Goal: Task Accomplishment & Management: Use online tool/utility

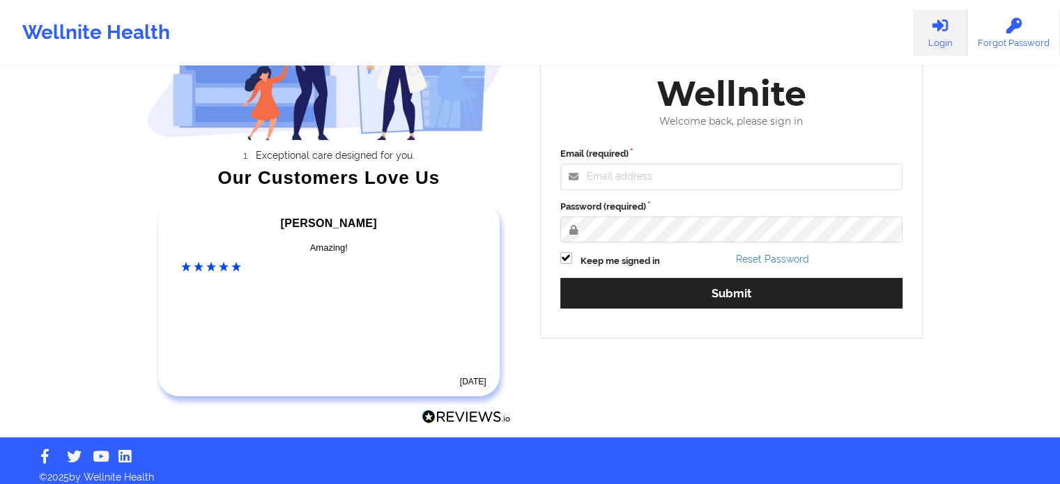
scroll to position [155, 0]
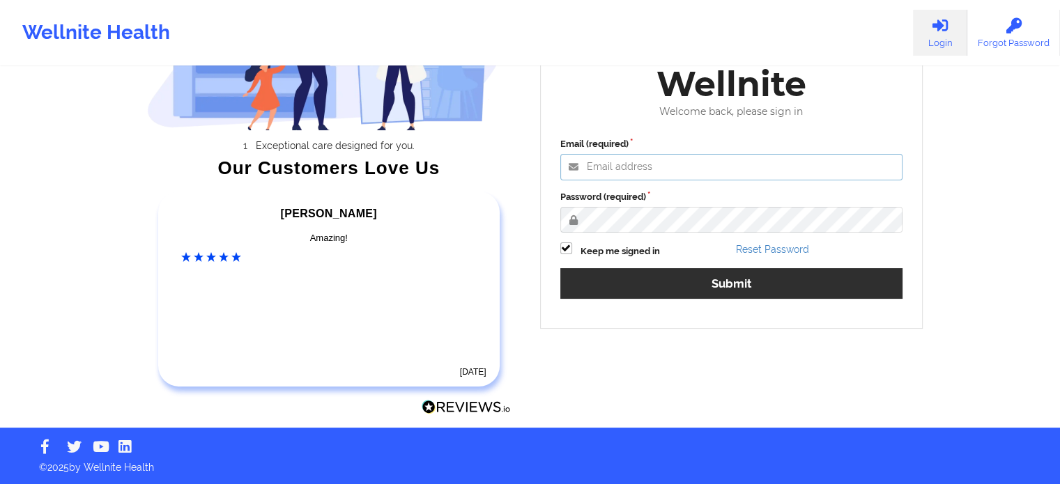
type input "[EMAIL_ADDRESS][DOMAIN_NAME]"
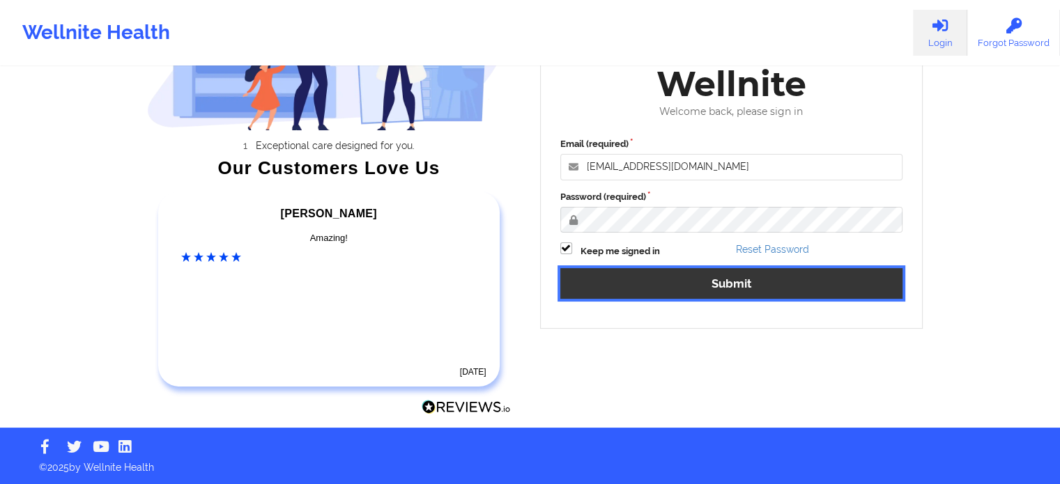
click at [715, 289] on button "Submit" at bounding box center [731, 283] width 343 height 30
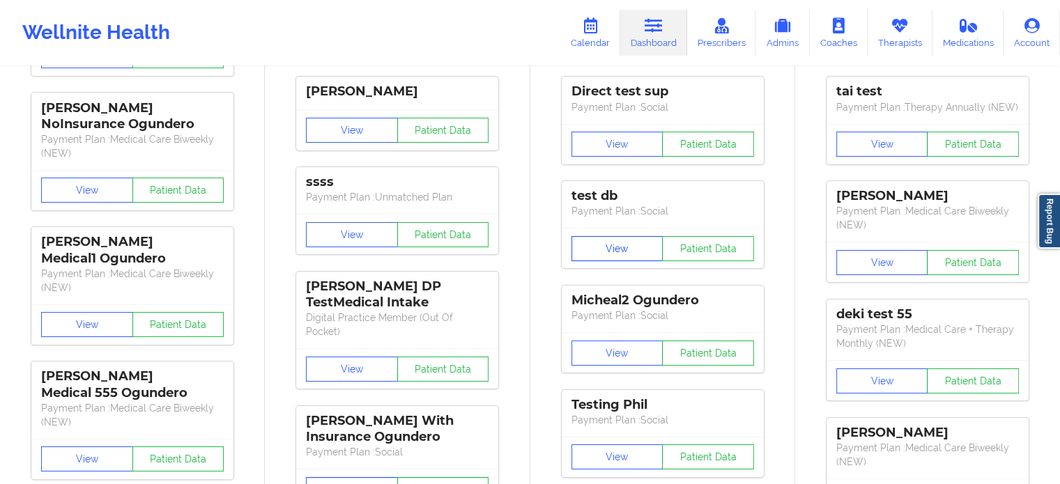
scroll to position [209, 0]
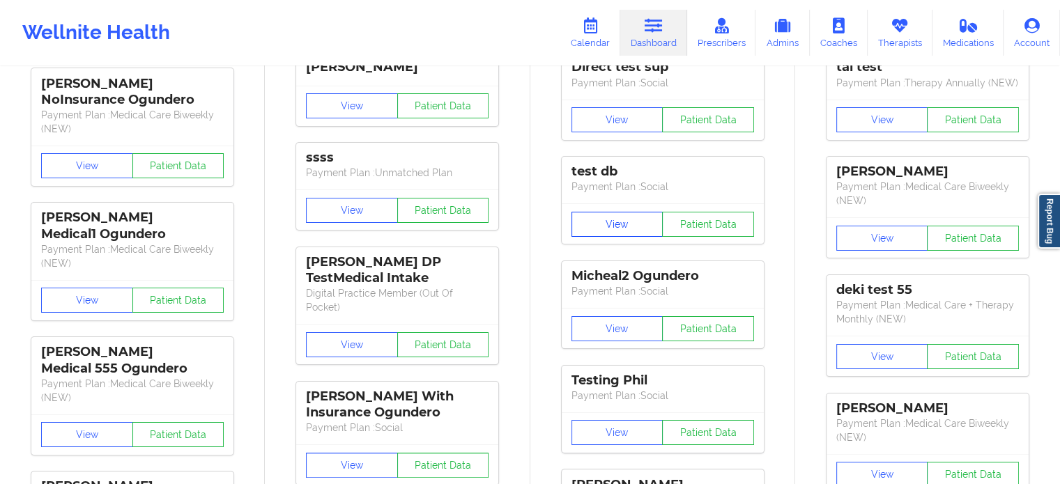
click at [624, 212] on button "View" at bounding box center [617, 224] width 92 height 25
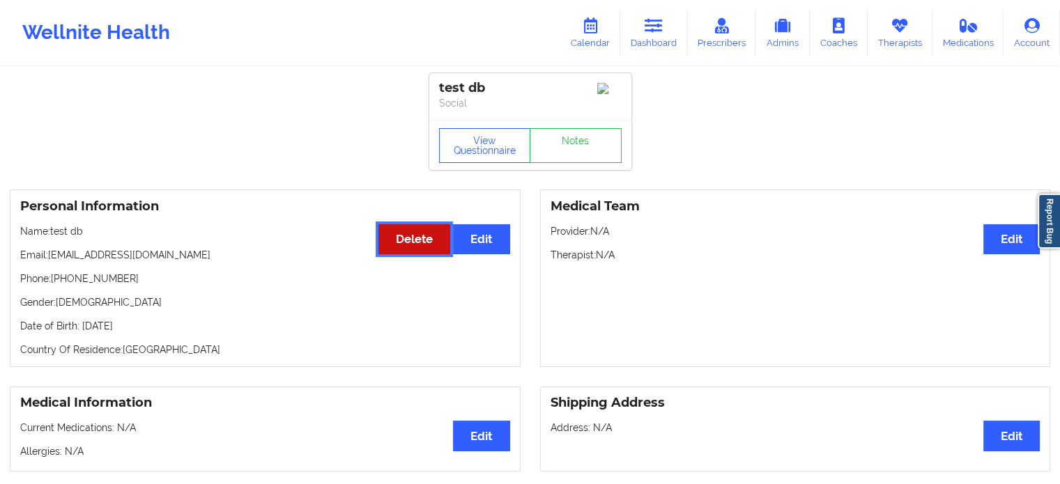
click at [412, 233] on button "Delete" at bounding box center [414, 239] width 72 height 30
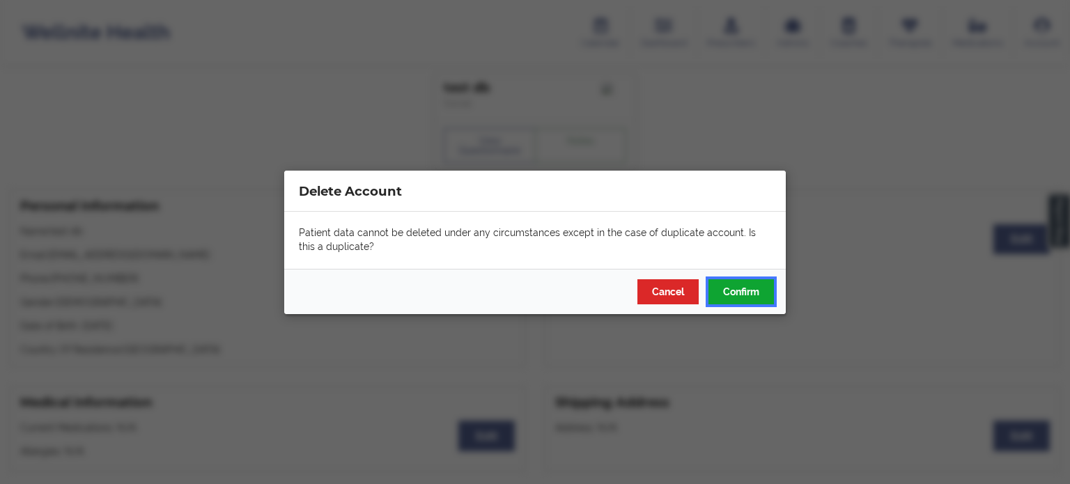
click at [720, 291] on button "Confirm" at bounding box center [742, 291] width 66 height 25
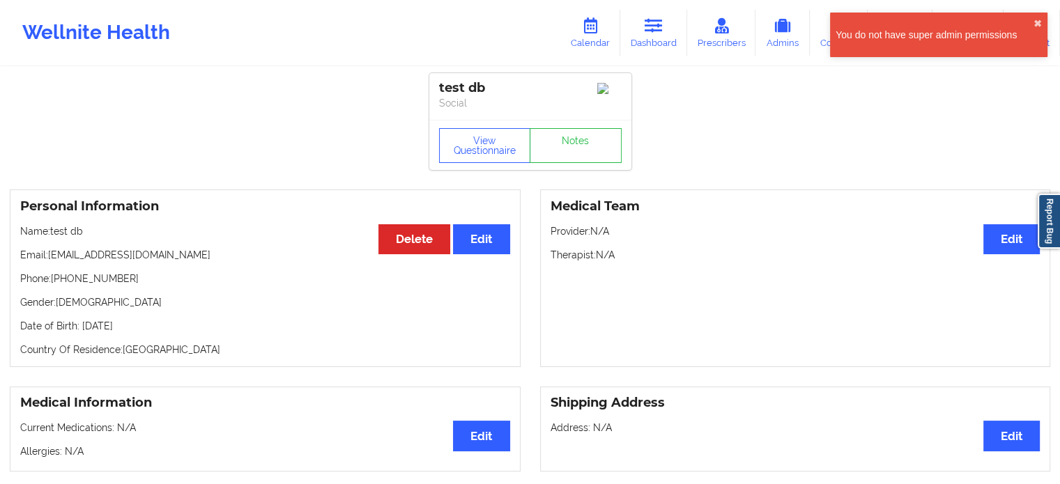
click at [1032, 24] on div "You do not have super admin permissions ✖︎" at bounding box center [938, 35] width 217 height 45
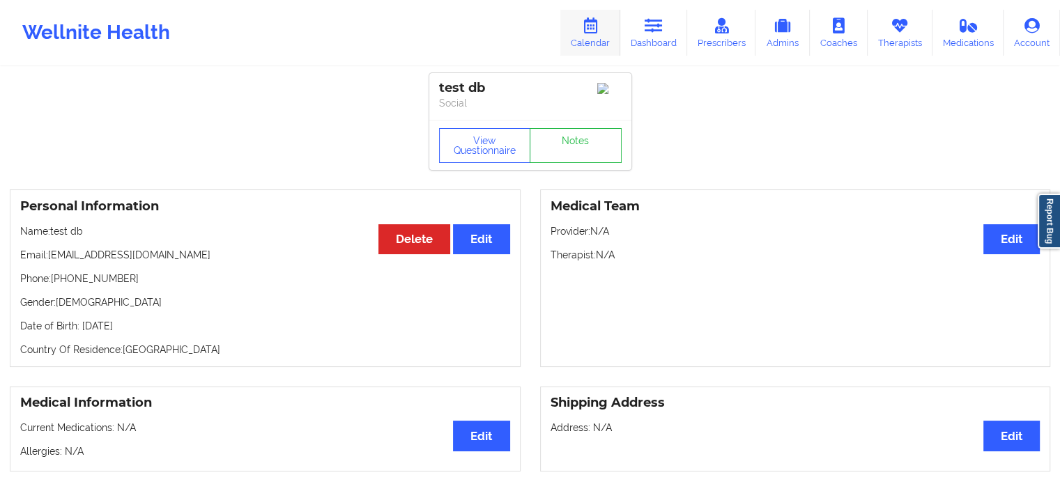
click at [605, 17] on link "Calendar" at bounding box center [590, 33] width 60 height 46
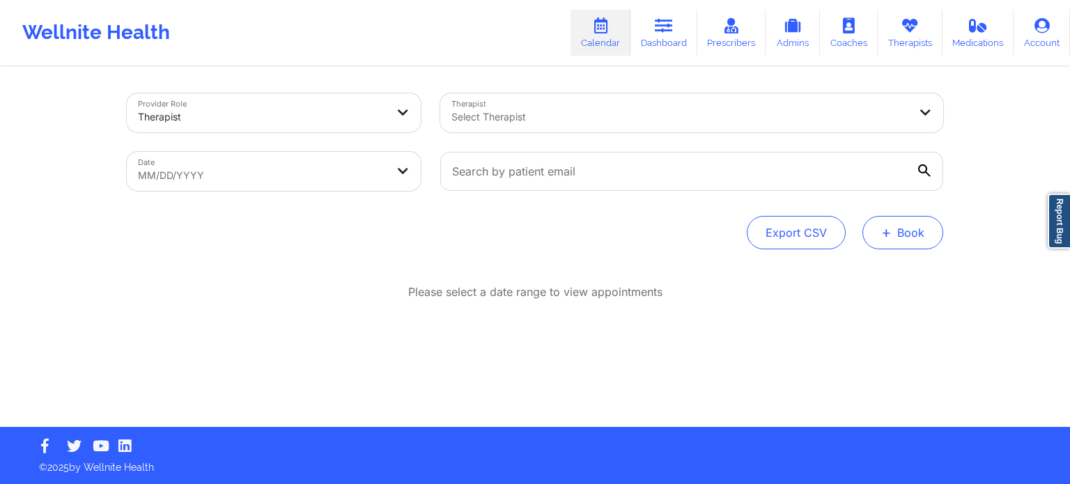
click at [907, 240] on button "+ Book" at bounding box center [903, 232] width 81 height 33
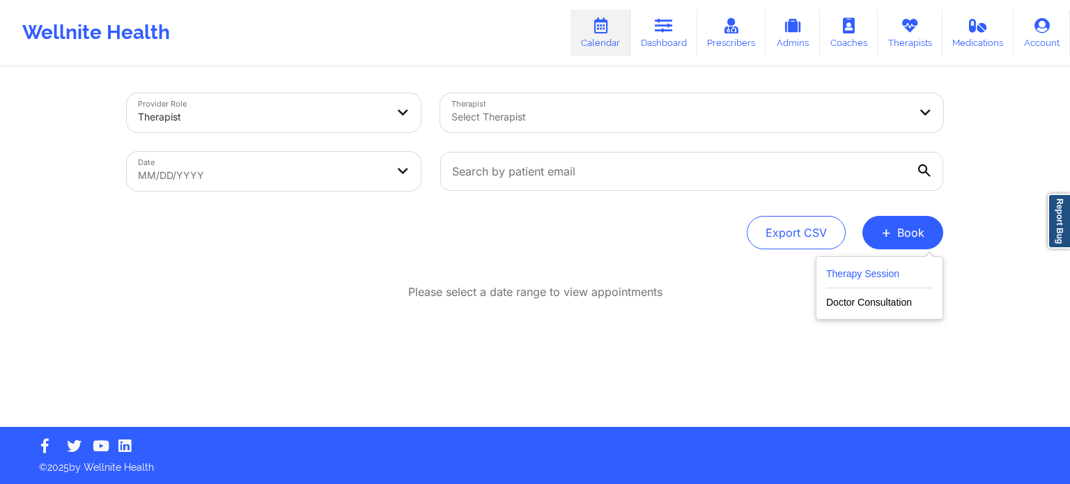
click at [882, 278] on button "Therapy Session" at bounding box center [880, 277] width 107 height 23
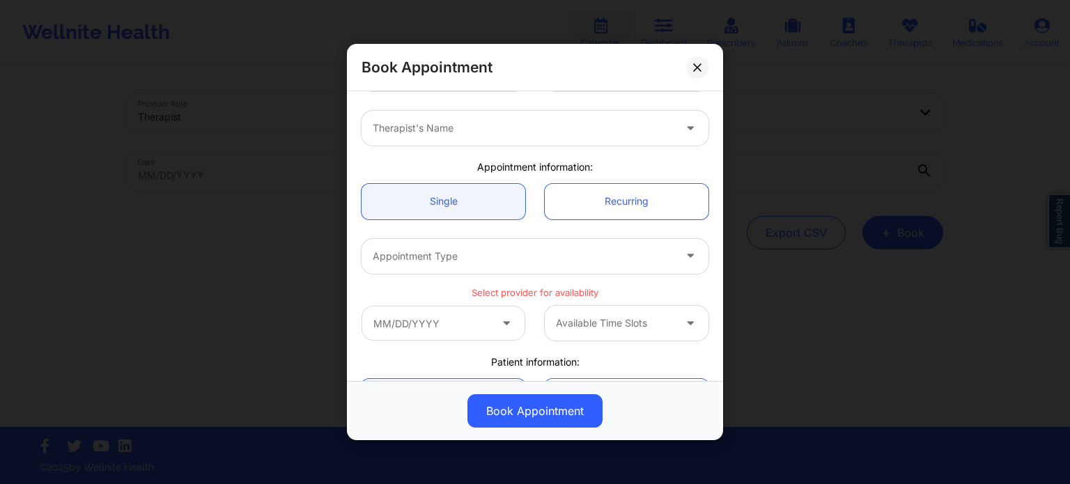
scroll to position [70, 0]
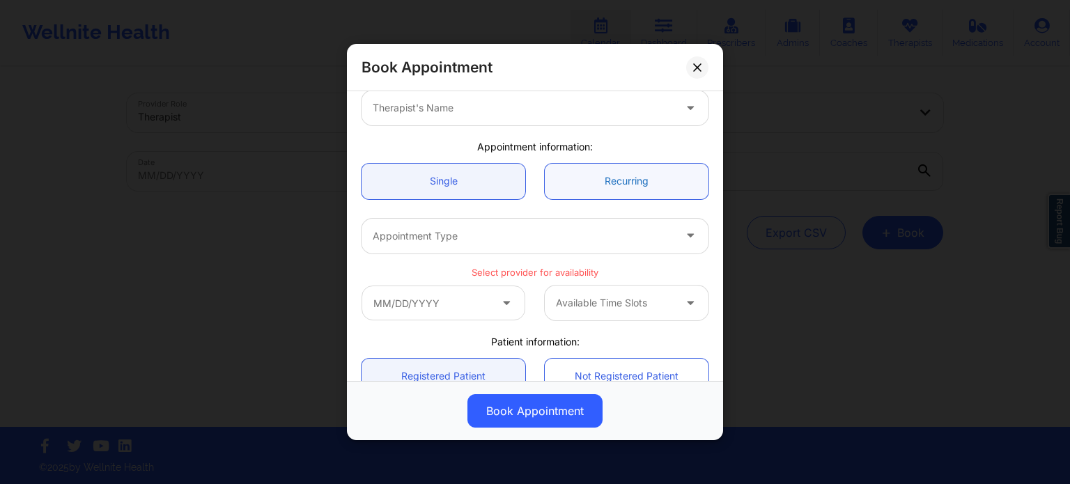
click at [585, 186] on link "Recurring" at bounding box center [627, 182] width 164 height 36
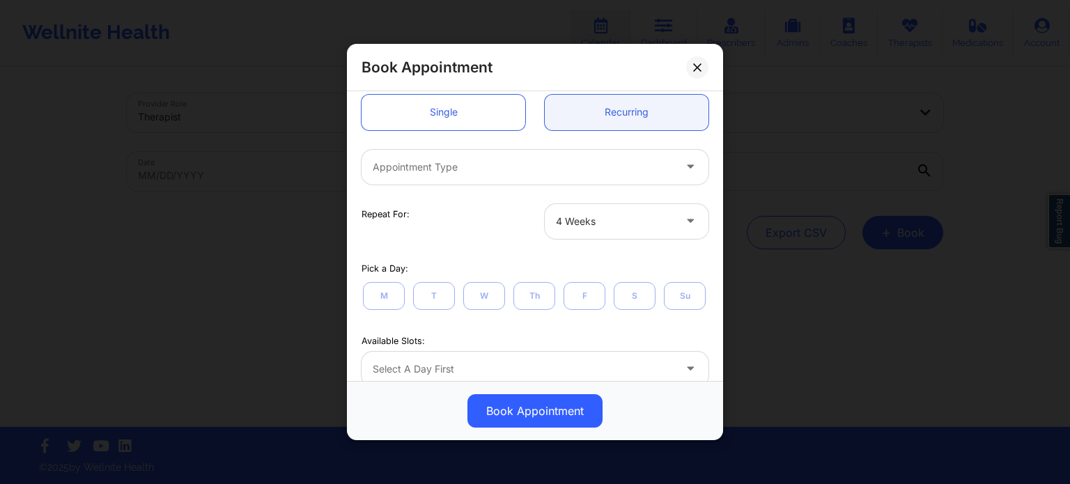
scroll to position [139, 0]
click at [570, 219] on div at bounding box center [615, 221] width 118 height 17
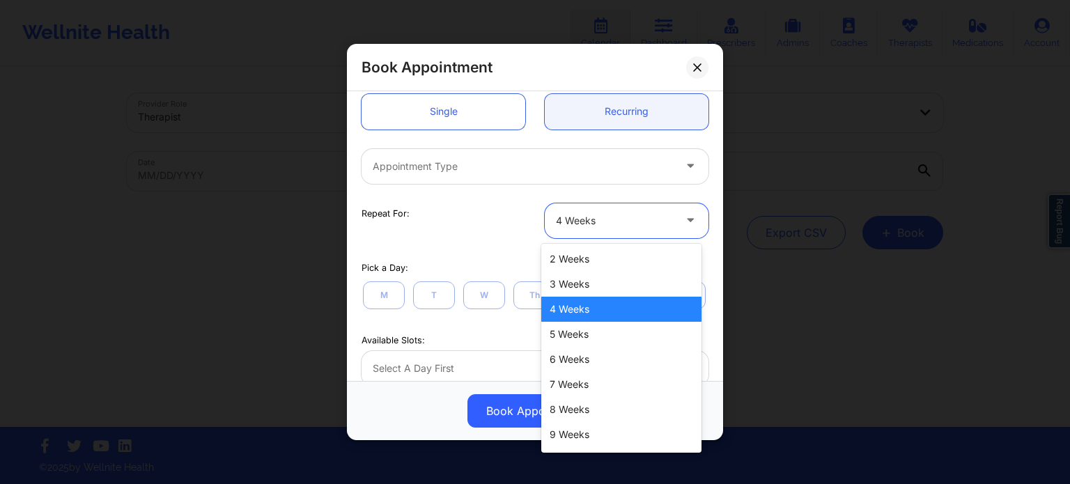
click at [581, 173] on div at bounding box center [523, 166] width 301 height 17
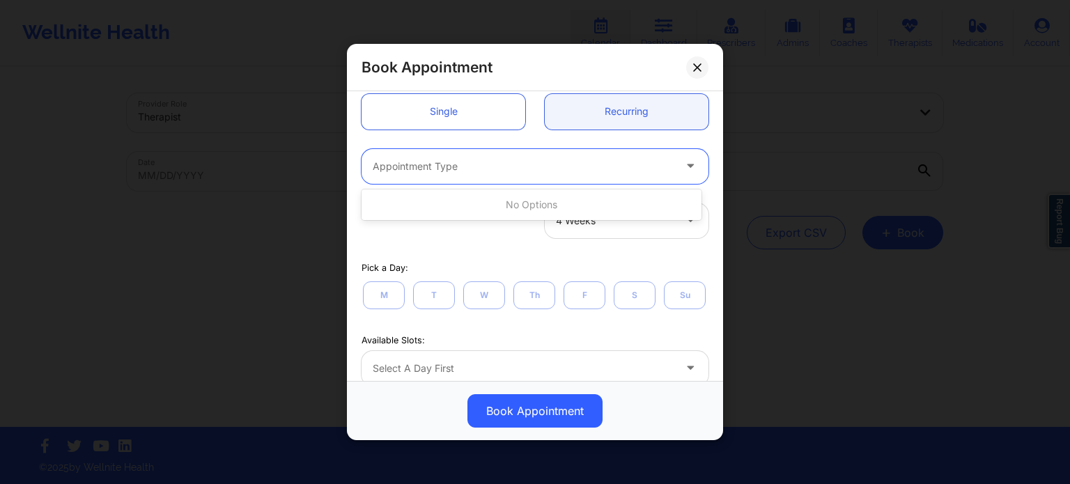
click at [583, 172] on div at bounding box center [523, 166] width 301 height 17
click at [615, 201] on div "Repeat For: 4 Weeks" at bounding box center [535, 221] width 367 height 54
click at [585, 169] on div at bounding box center [523, 166] width 301 height 17
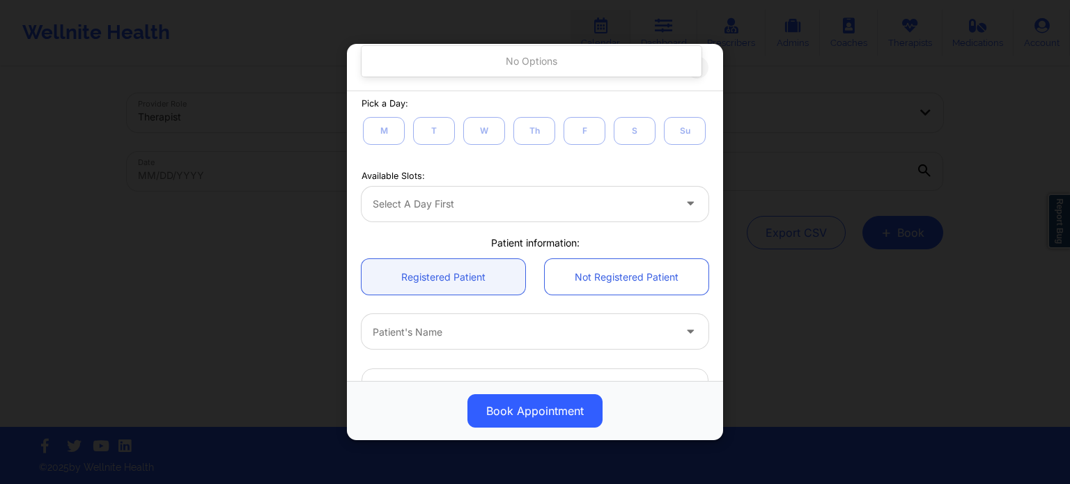
scroll to position [348, 0]
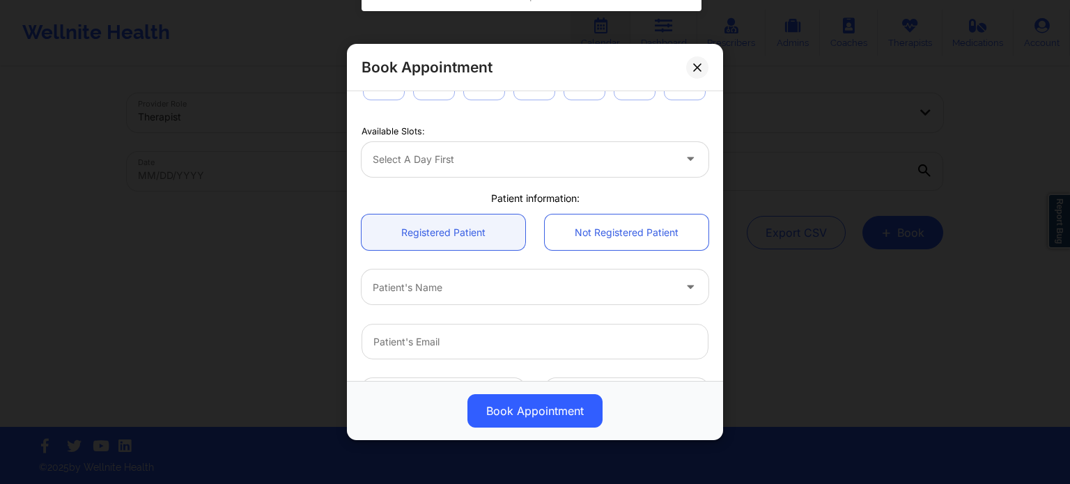
click at [571, 177] on div "Select a day first" at bounding box center [535, 159] width 347 height 35
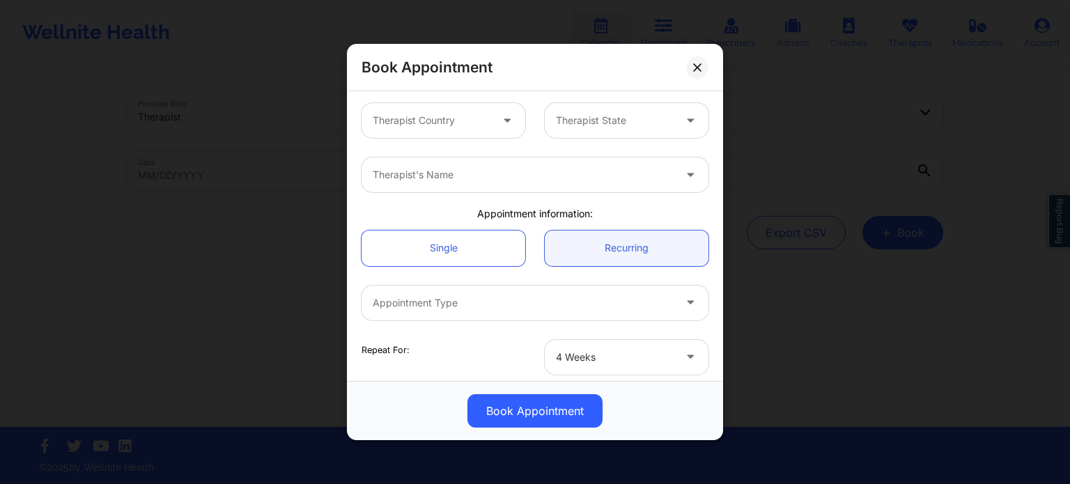
scroll to position [0, 0]
click at [700, 67] on icon at bounding box center [697, 67] width 8 height 8
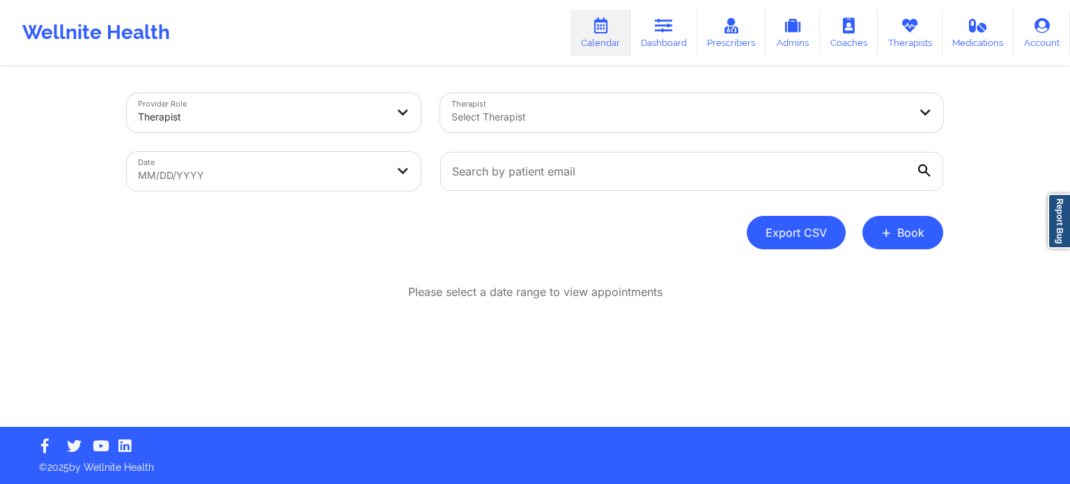
click at [812, 229] on button "Export CSV" at bounding box center [796, 232] width 99 height 33
select select "2025-8"
select select "2025-9"
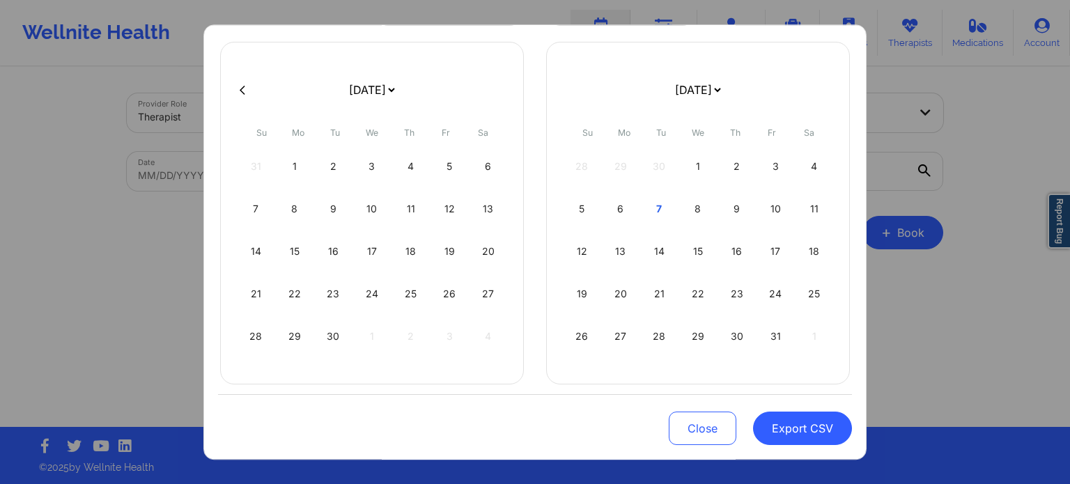
scroll to position [159, 0]
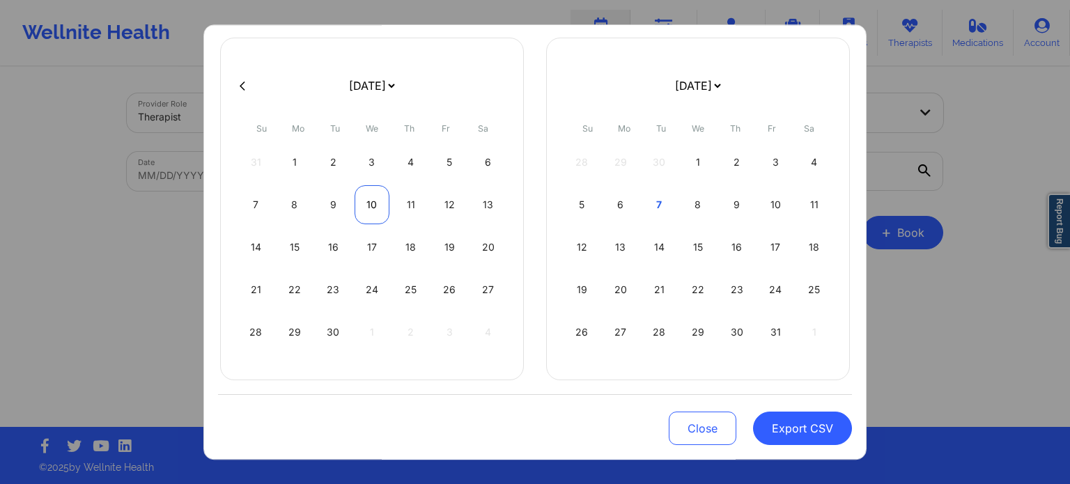
click at [378, 203] on div "10" at bounding box center [373, 205] width 36 height 39
select select "2025-8"
select select "2025-9"
select select "2025-8"
select select "2025-9"
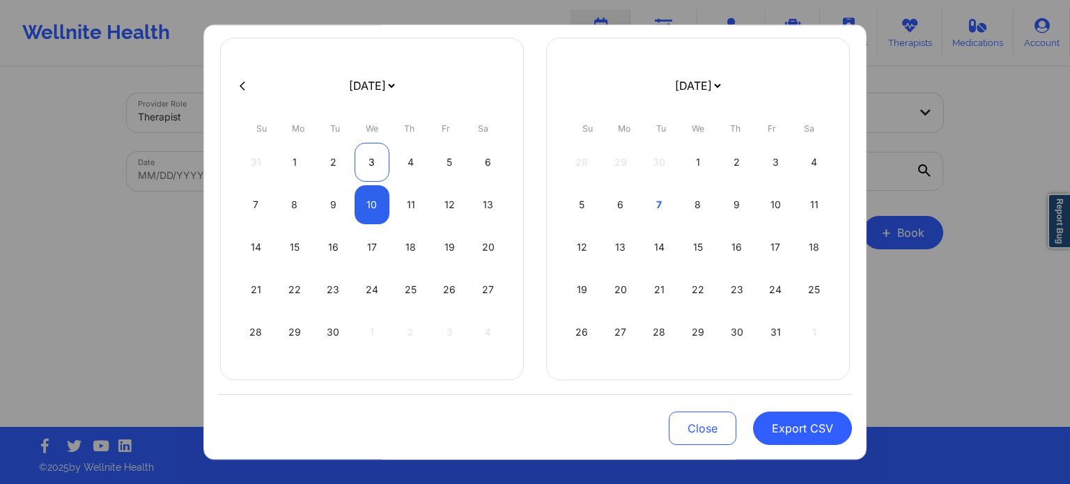
select select "2025-8"
select select "2025-9"
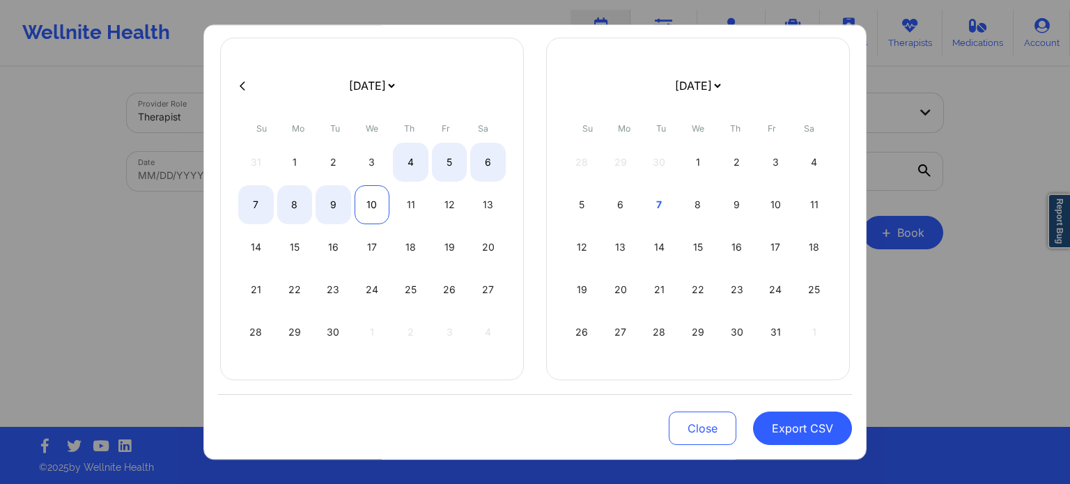
select select "2025-8"
select select "2025-9"
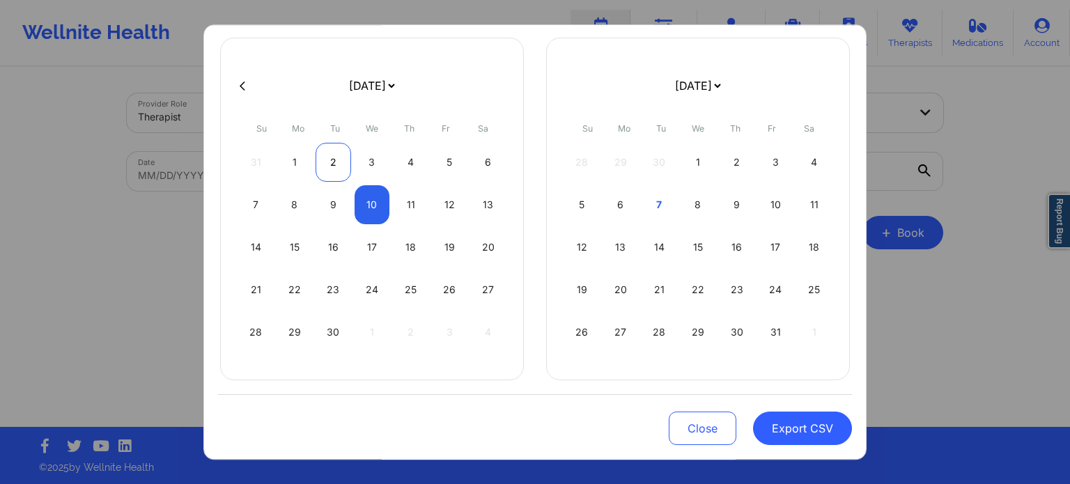
select select "2025-8"
select select "2025-9"
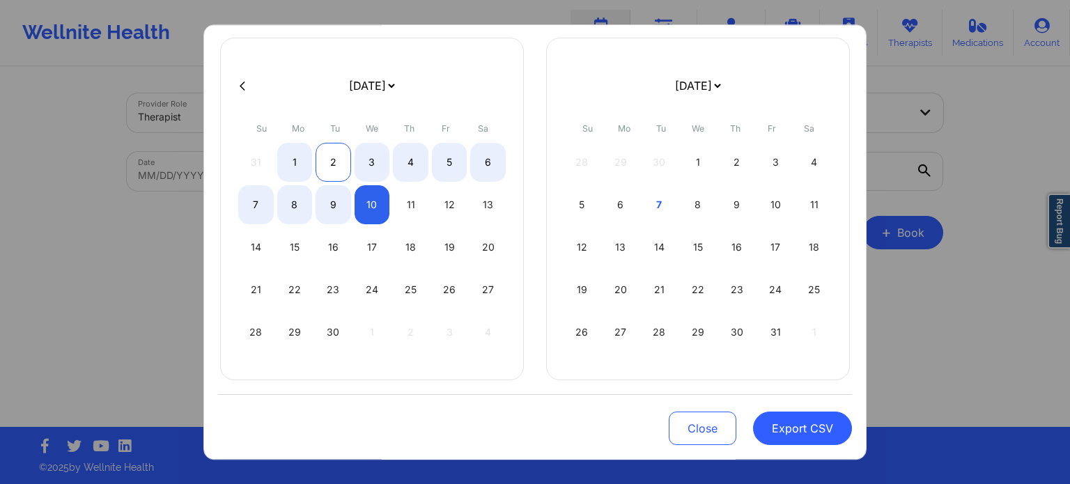
select select "2025-8"
select select "2025-9"
select select "2025-8"
select select "2025-9"
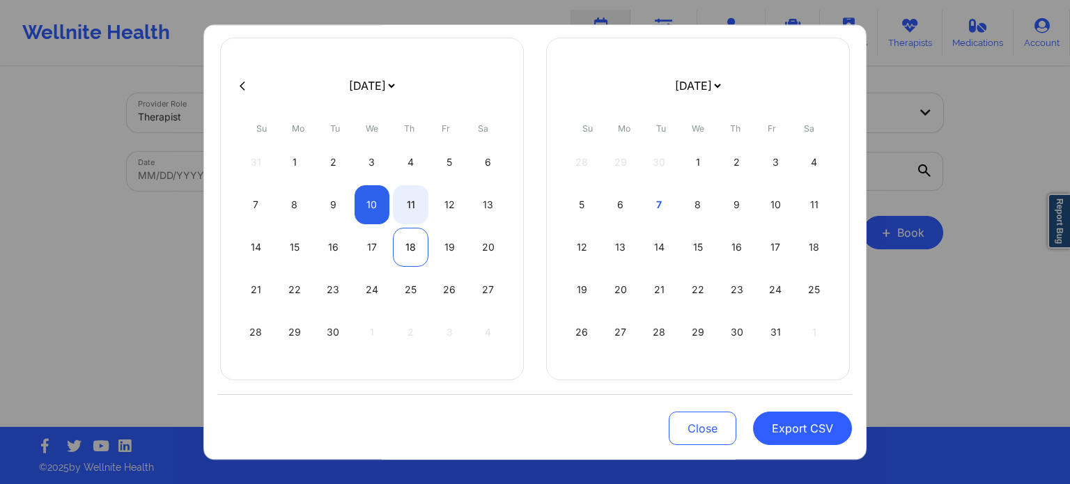
select select "2025-8"
select select "2025-9"
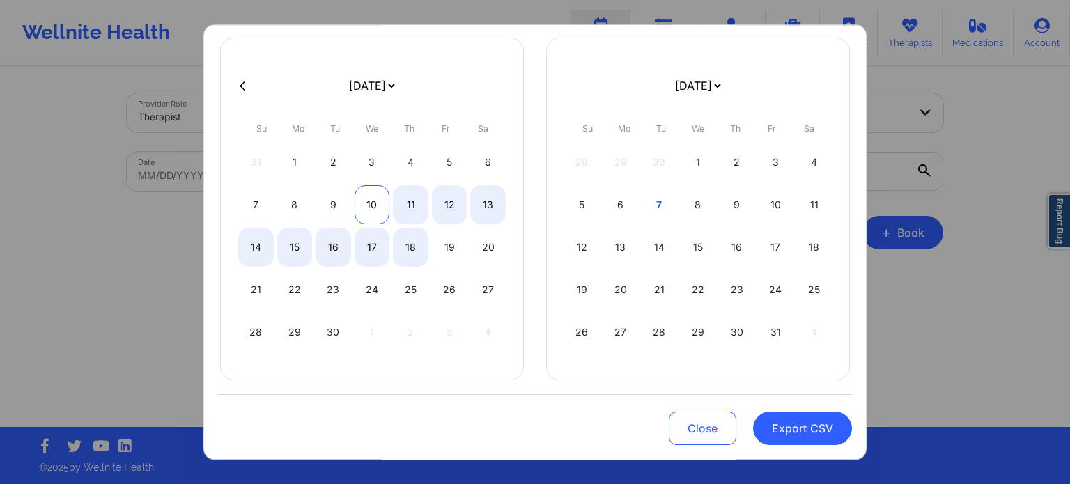
select select "2025-8"
select select "2025-9"
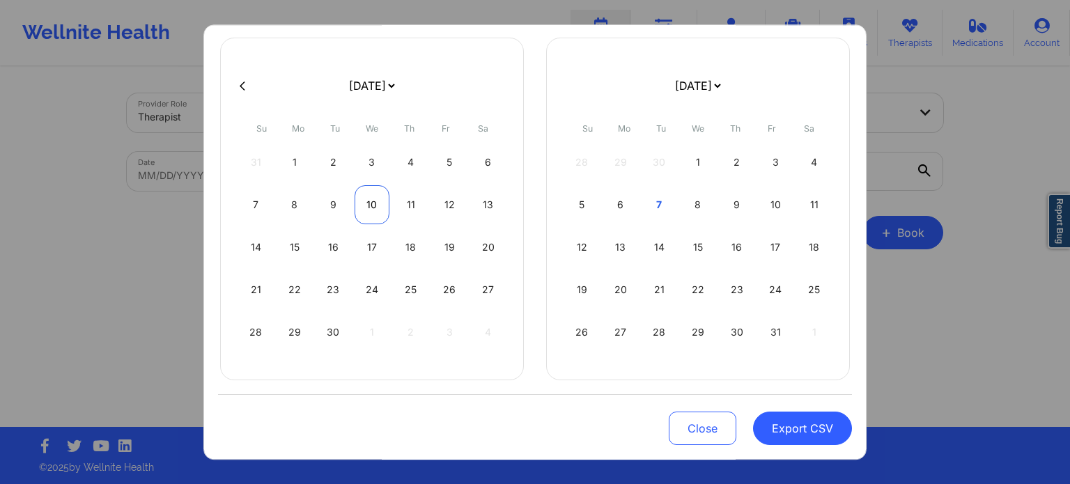
click at [365, 201] on div "10" at bounding box center [373, 205] width 36 height 39
select select "2025-8"
select select "2025-9"
click at [697, 164] on div "1" at bounding box center [699, 163] width 36 height 39
select select "2025-8"
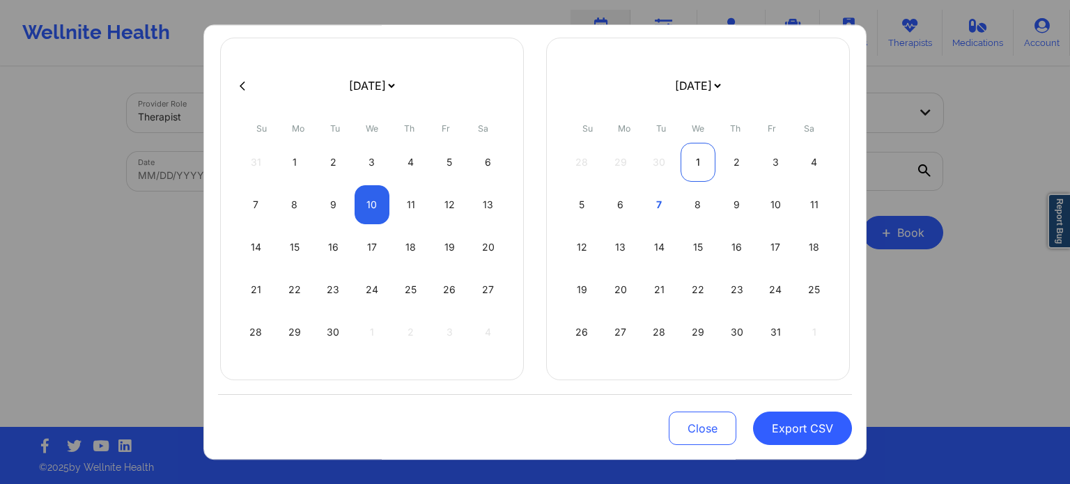
select select "2025-9"
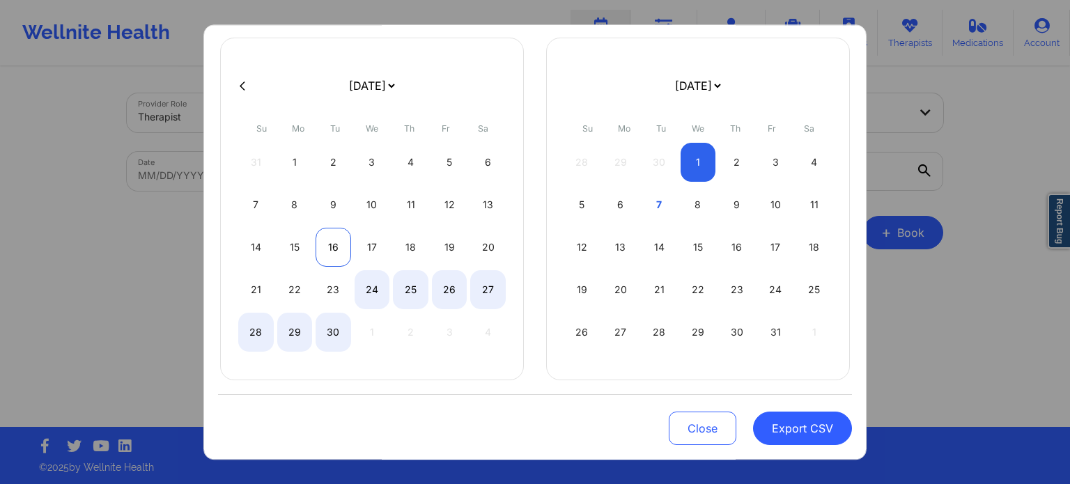
select select "2025-8"
select select "2025-9"
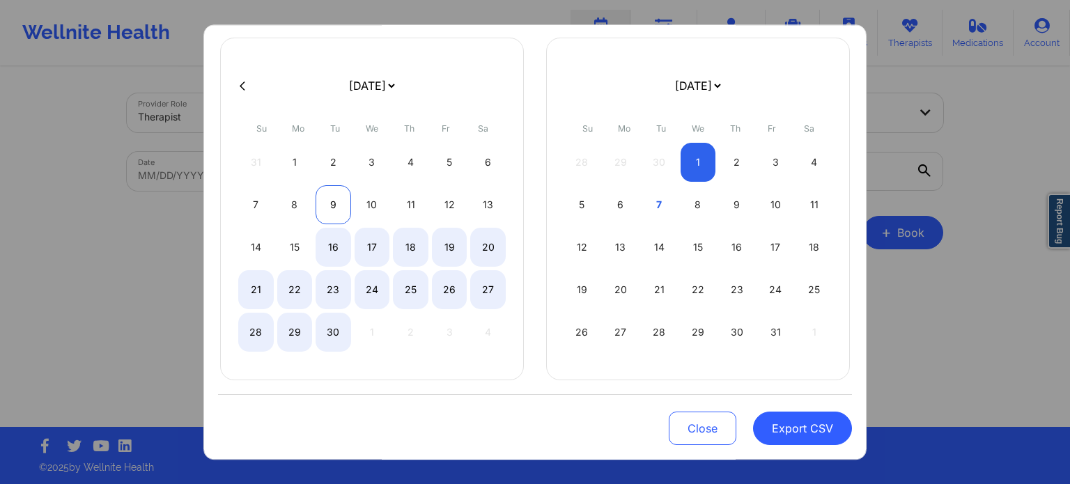
select select "2025-8"
select select "2025-9"
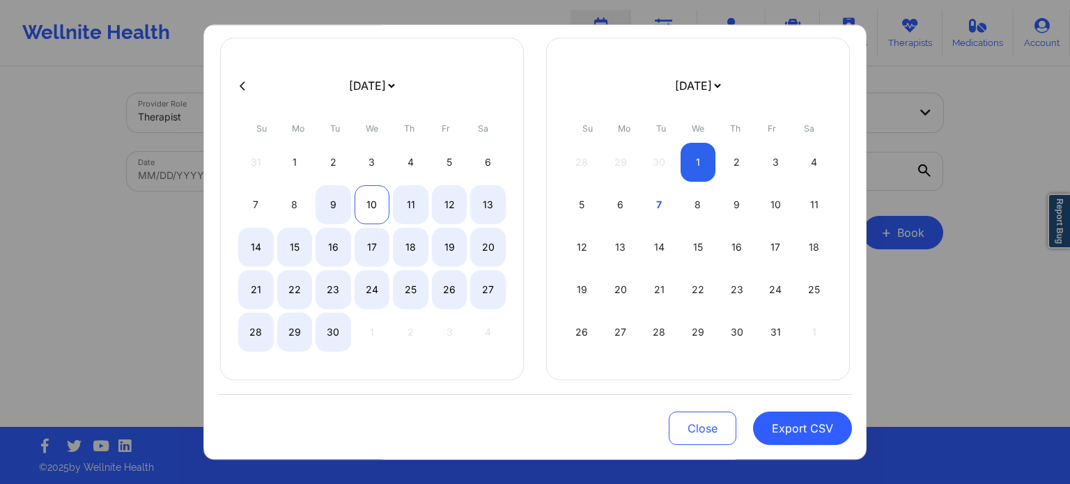
select select "2025-8"
select select "2025-9"
click at [367, 205] on div "10" at bounding box center [373, 205] width 36 height 39
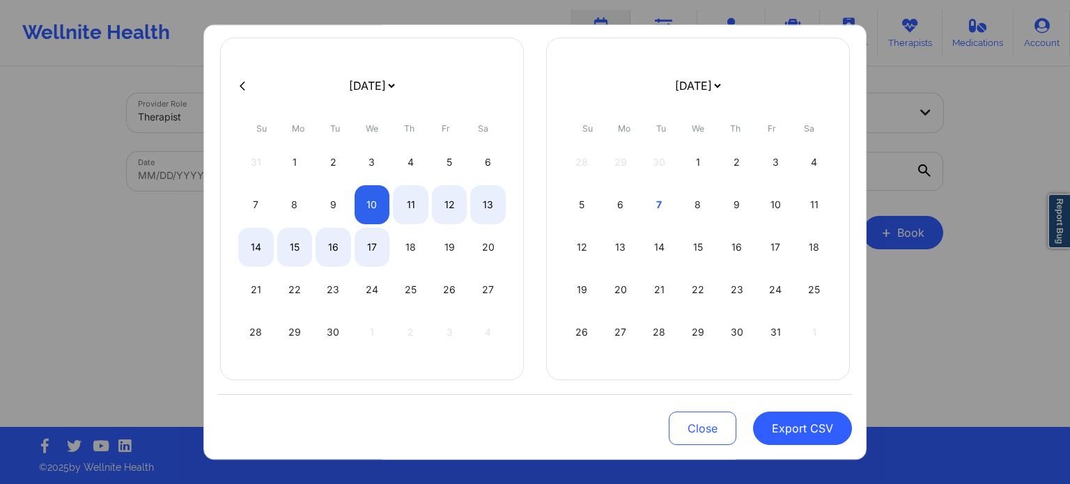
select select "2025-8"
select select "2025-9"
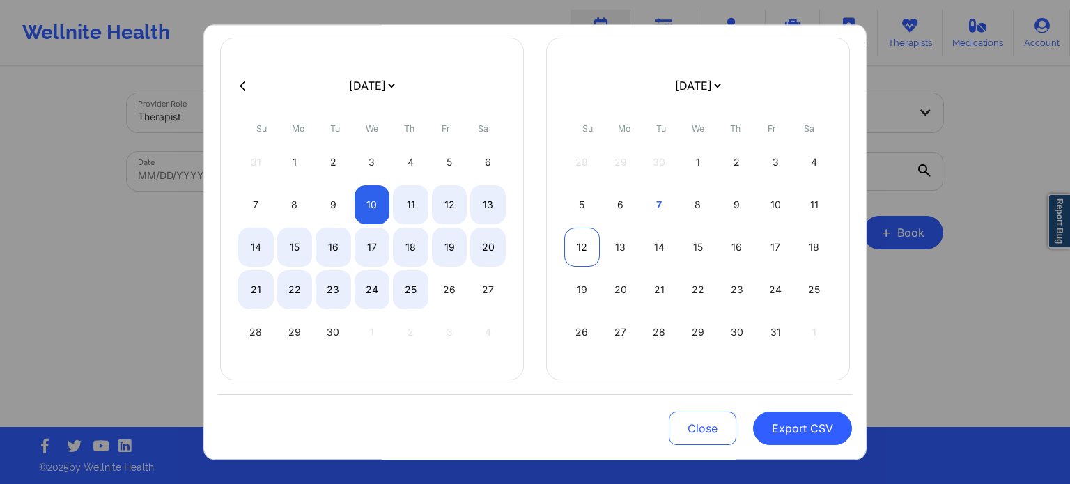
select select "2025-8"
select select "2025-9"
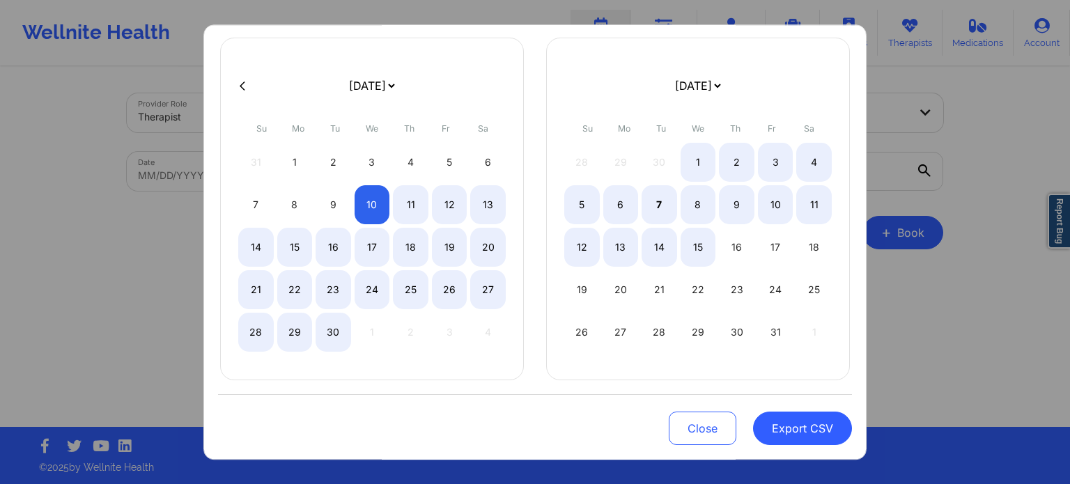
select select "2025-8"
select select "2025-9"
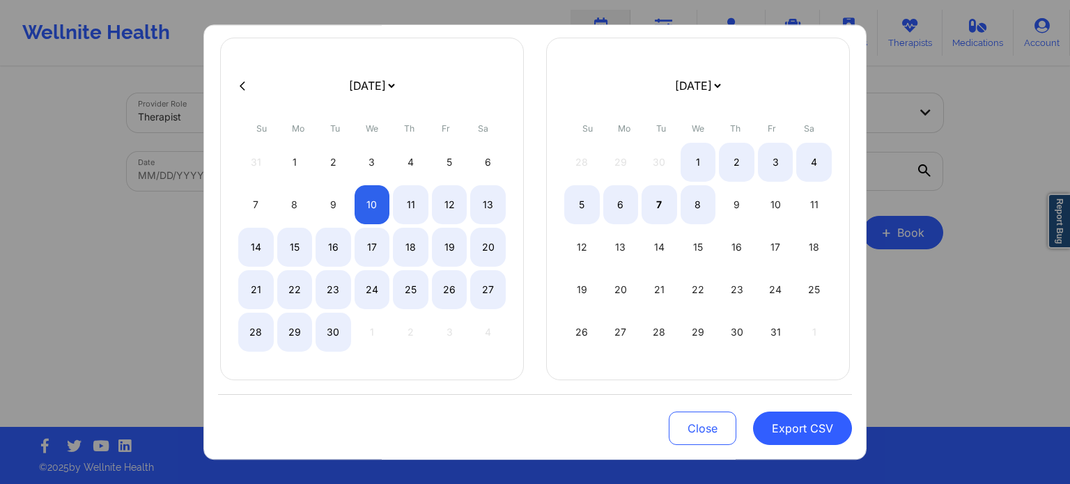
select select "2025-8"
select select "2025-9"
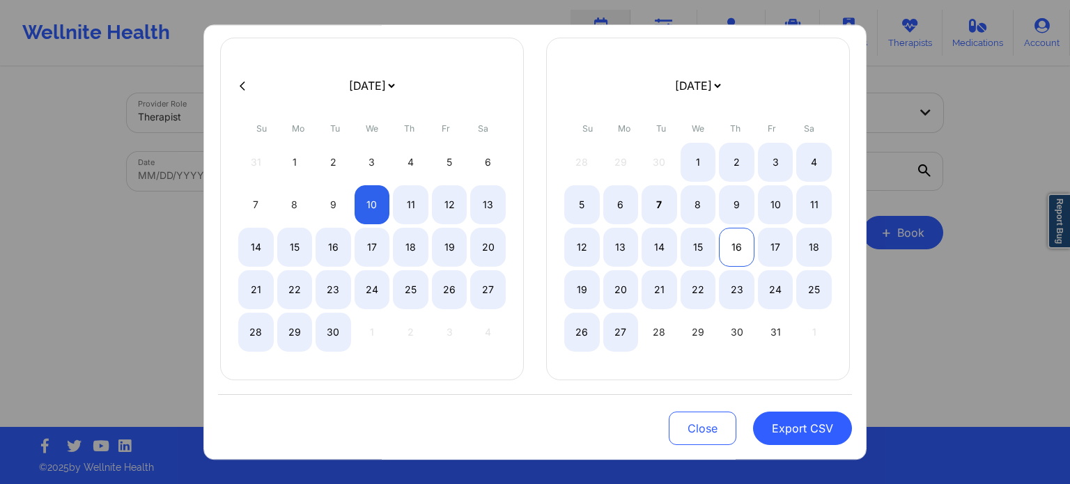
select select "2025-8"
select select "2025-9"
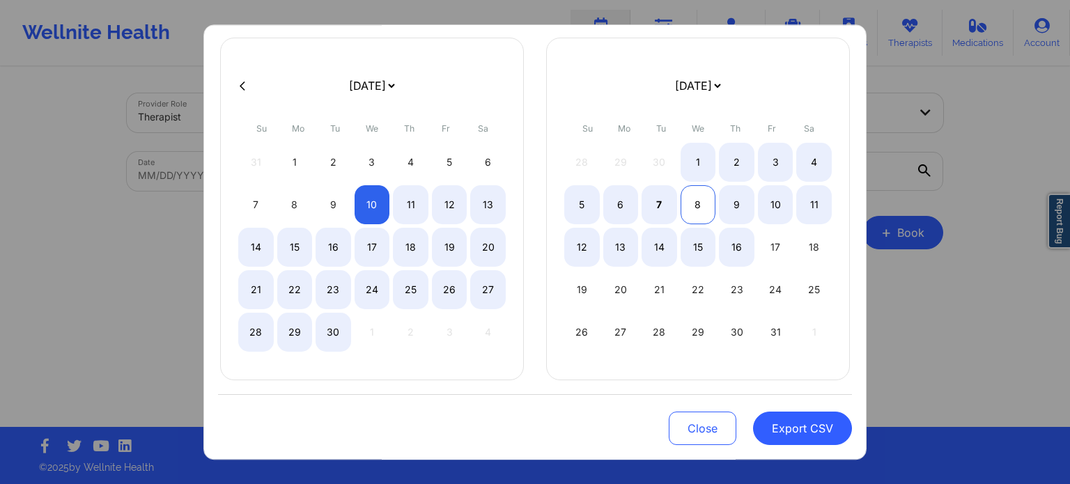
select select "2025-8"
select select "2025-9"
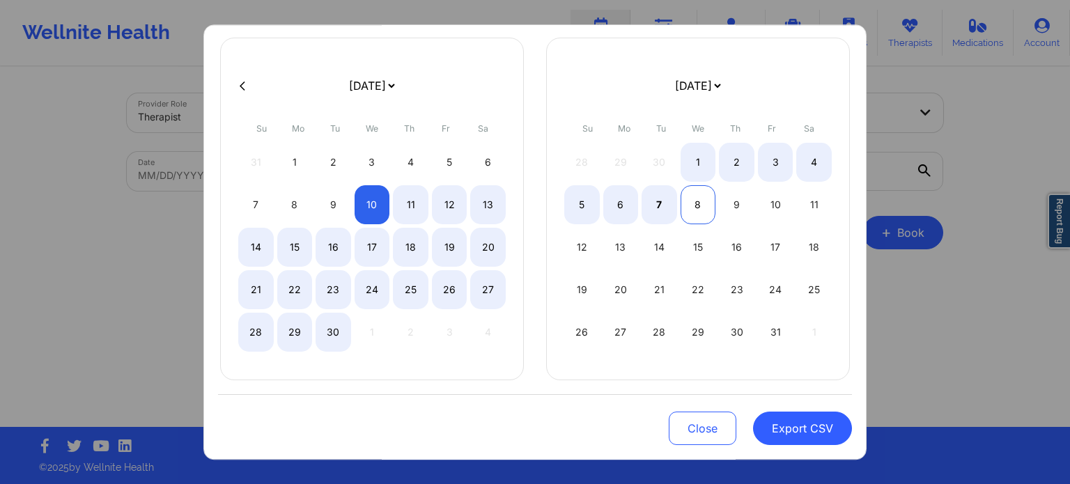
click at [705, 209] on div "8" at bounding box center [699, 205] width 36 height 39
select select "2025-8"
select select "2025-9"
click at [783, 426] on button "Export CSV" at bounding box center [802, 428] width 99 height 33
select select "2025-8"
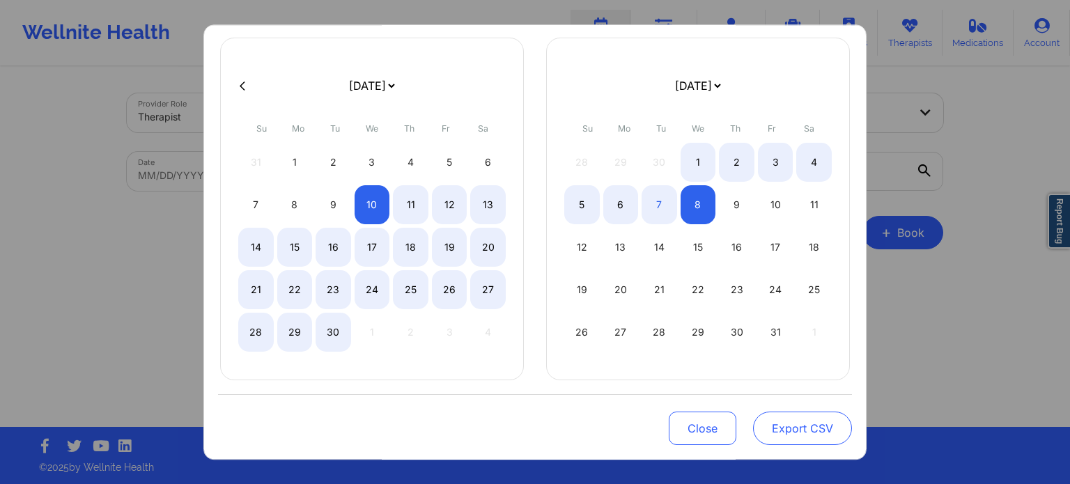
select select "2025-9"
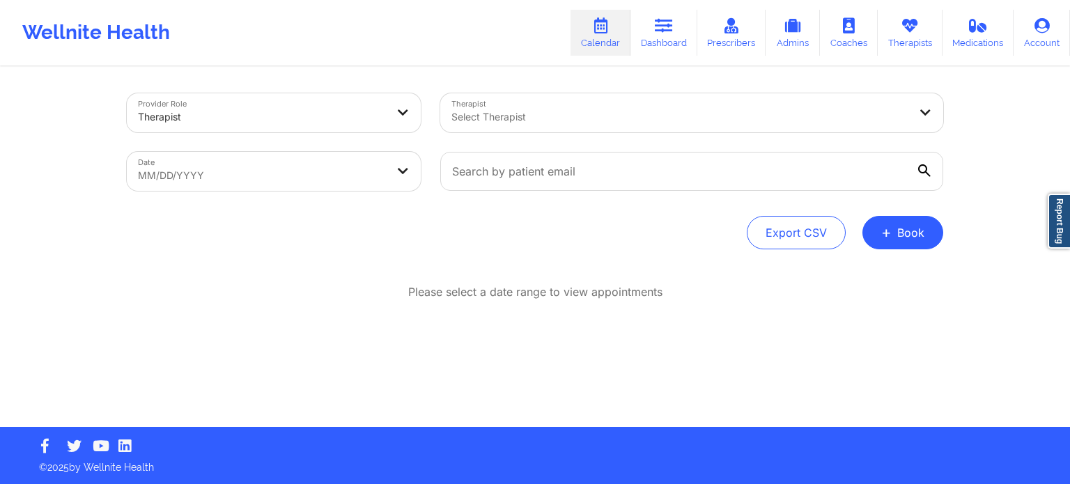
drag, startPoint x: 803, startPoint y: 413, endPoint x: 684, endPoint y: 386, distance: 122.1
click at [684, 386] on div "Please select a date range to view appointments" at bounding box center [535, 337] width 817 height 107
click at [939, 292] on div "Please select a date range to view appointments" at bounding box center [535, 292] width 817 height 16
click at [781, 222] on button "Export CSV" at bounding box center [796, 232] width 99 height 33
select select "2025-8"
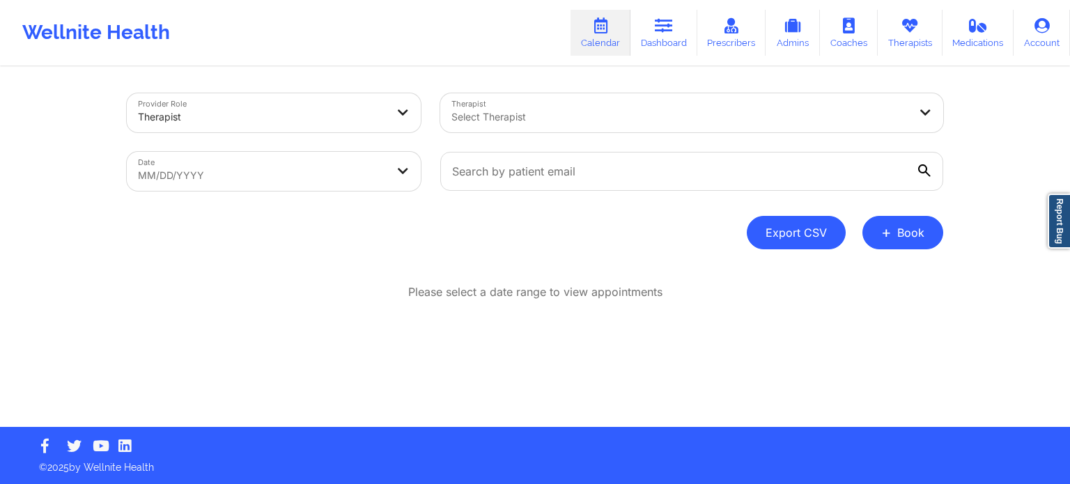
select select "2025-9"
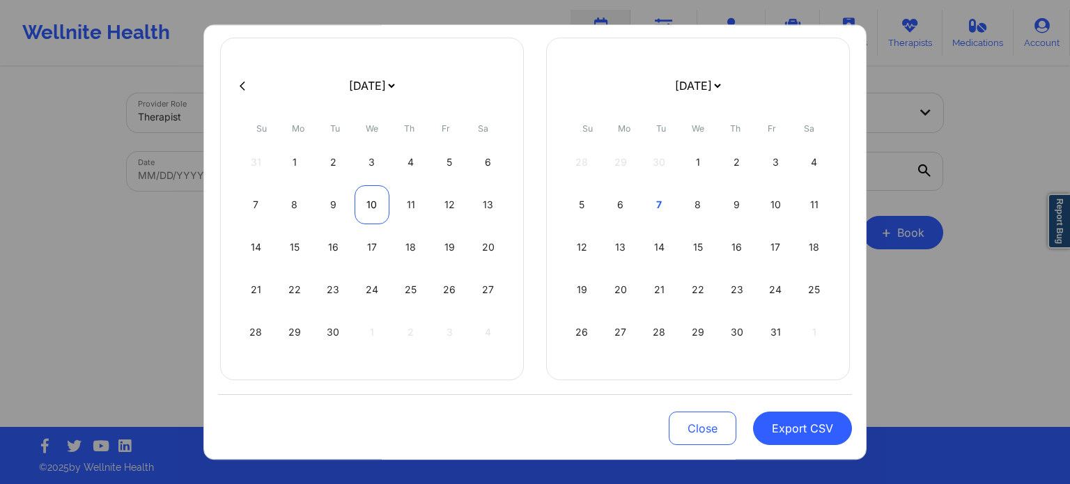
click at [378, 198] on div "10" at bounding box center [373, 205] width 36 height 39
select select "2025-8"
select select "2025-9"
select select "2025-8"
select select "2025-9"
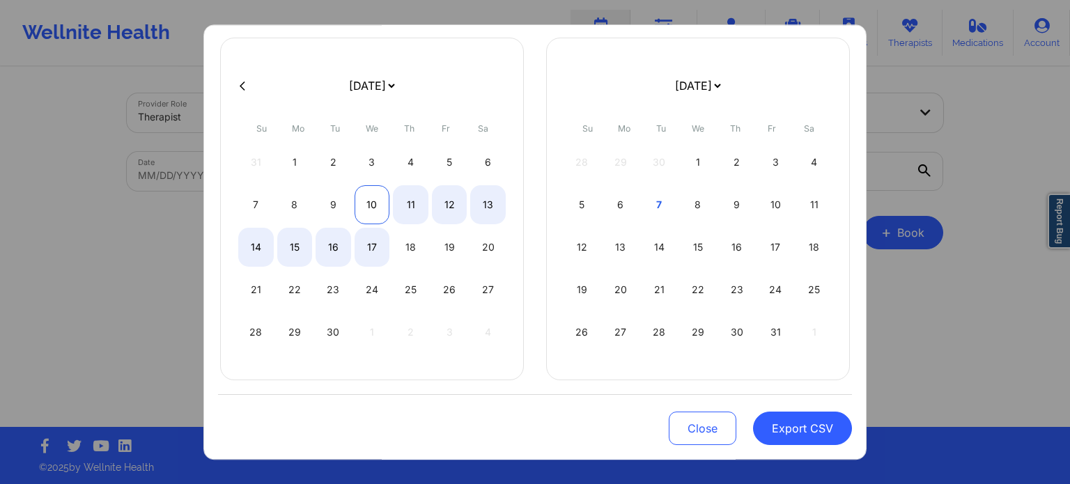
select select "2025-8"
select select "2025-9"
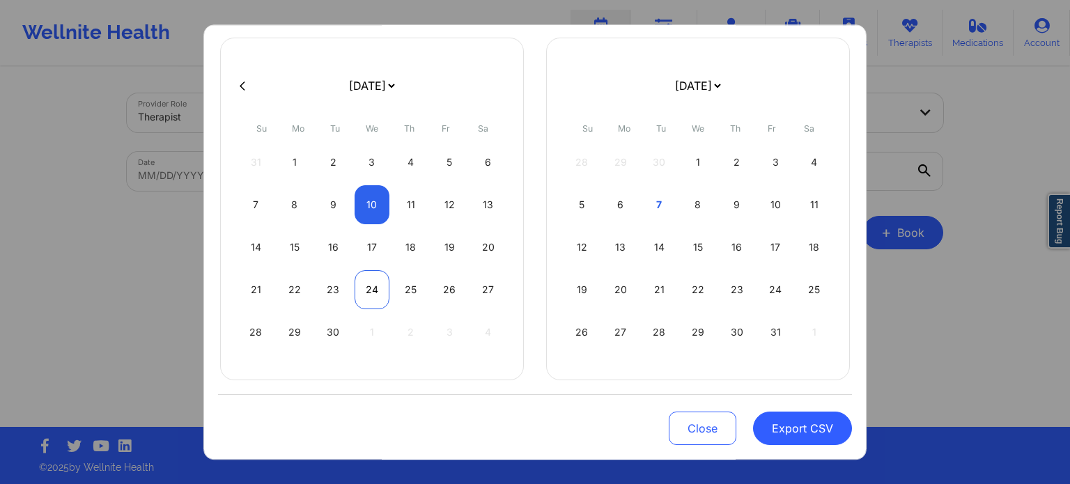
select select "2025-8"
select select "2025-9"
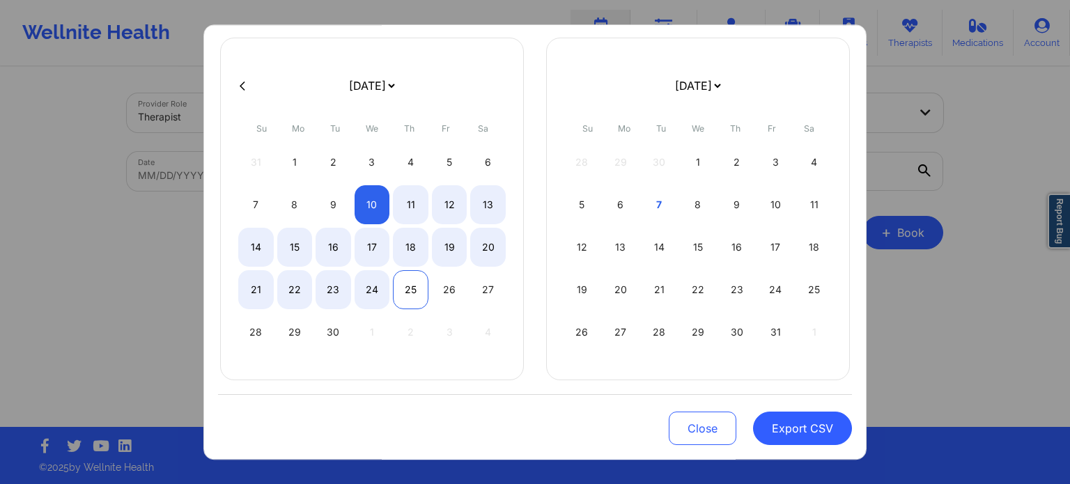
select select "2025-8"
select select "2025-9"
select select "2025-8"
select select "2025-9"
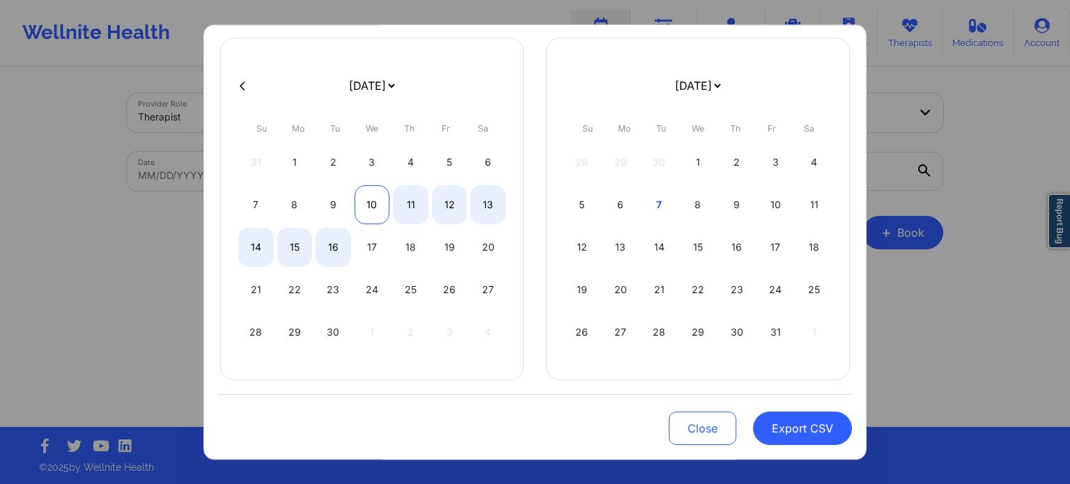
select select "2025-8"
select select "2025-9"
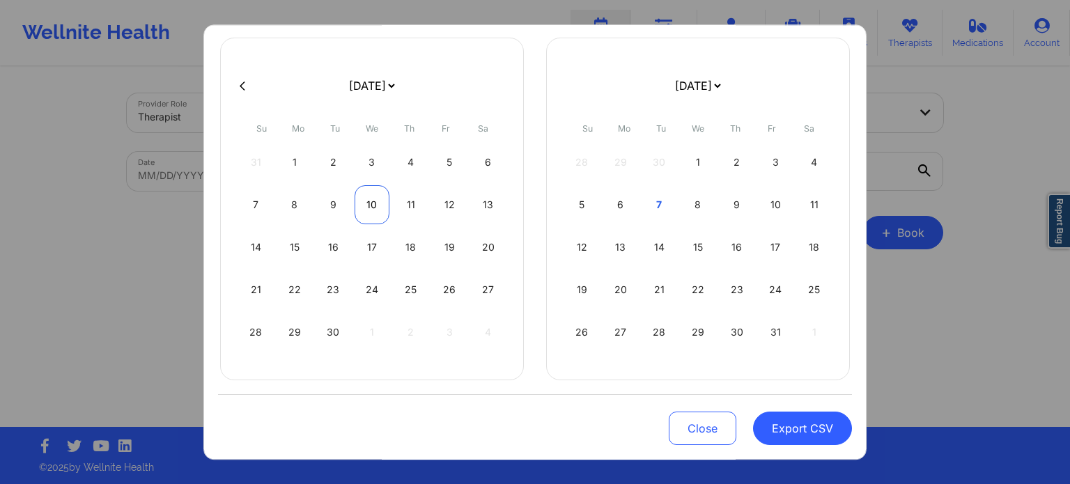
click at [360, 197] on div "10" at bounding box center [373, 205] width 36 height 39
select select "2025-8"
select select "2025-9"
click at [782, 429] on button "Export CSV" at bounding box center [802, 428] width 99 height 33
select select "2025-8"
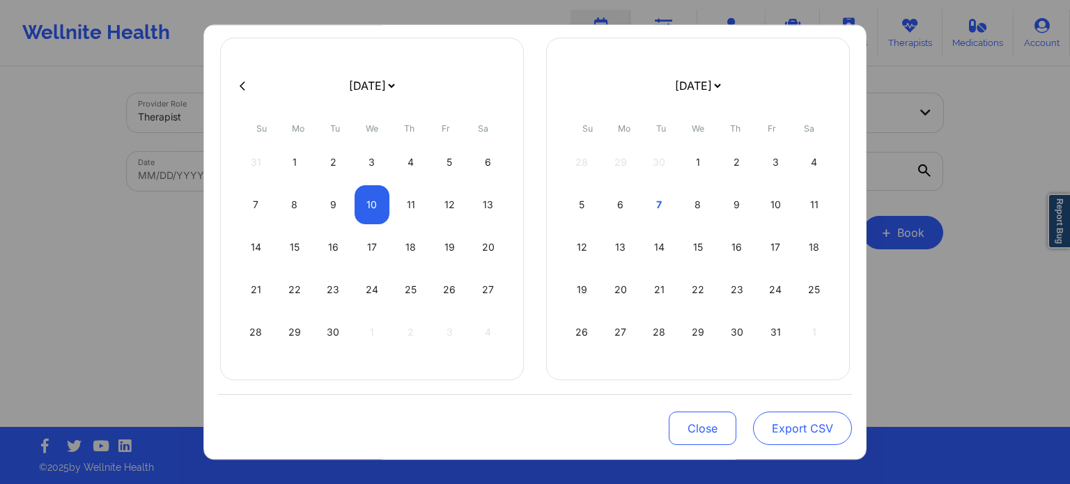
select select "2025-9"
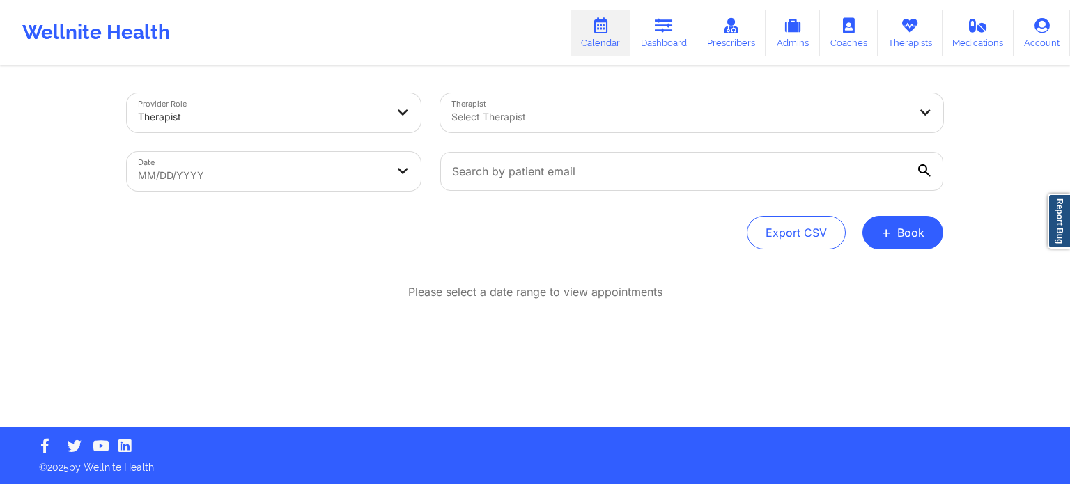
click at [521, 299] on p "Please select a date range to view appointments" at bounding box center [535, 292] width 254 height 16
click at [805, 235] on button "Export CSV" at bounding box center [796, 232] width 99 height 33
select select "2025-8"
select select "2025-9"
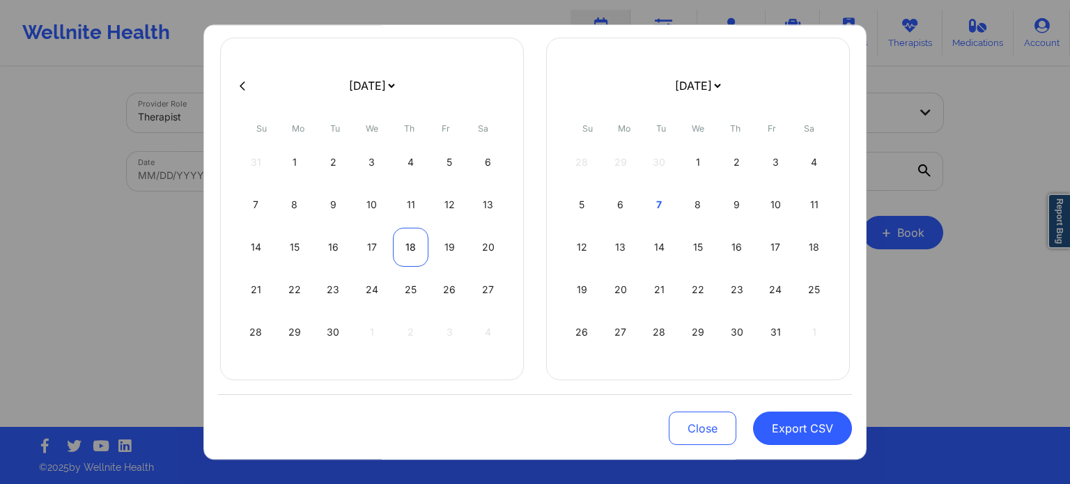
click at [411, 238] on div "18" at bounding box center [411, 248] width 36 height 39
select select "2025-8"
select select "2025-9"
click at [414, 242] on div "18" at bounding box center [411, 248] width 36 height 39
select select "2025-8"
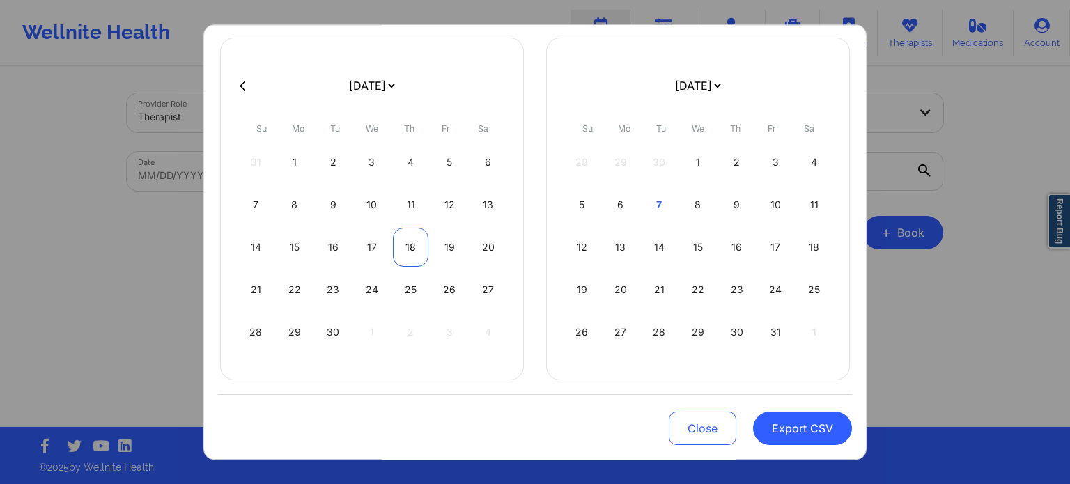
select select "2025-9"
click at [414, 242] on div "18" at bounding box center [411, 248] width 36 height 39
select select "2025-8"
select select "2025-9"
click at [413, 248] on div "18" at bounding box center [411, 248] width 36 height 39
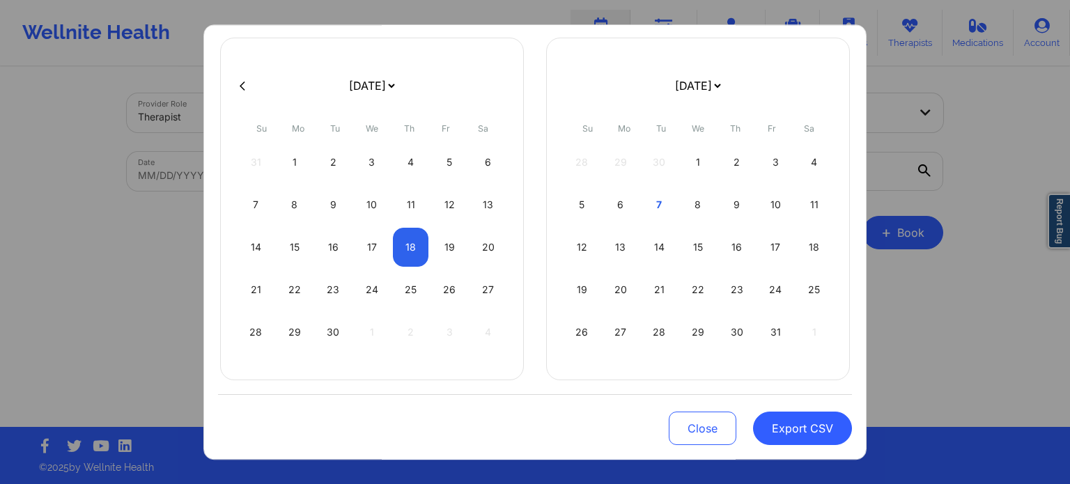
select select "2025-8"
select select "2025-9"
click at [807, 429] on button "Export CSV" at bounding box center [802, 428] width 99 height 33
select select "2025-8"
select select "2025-9"
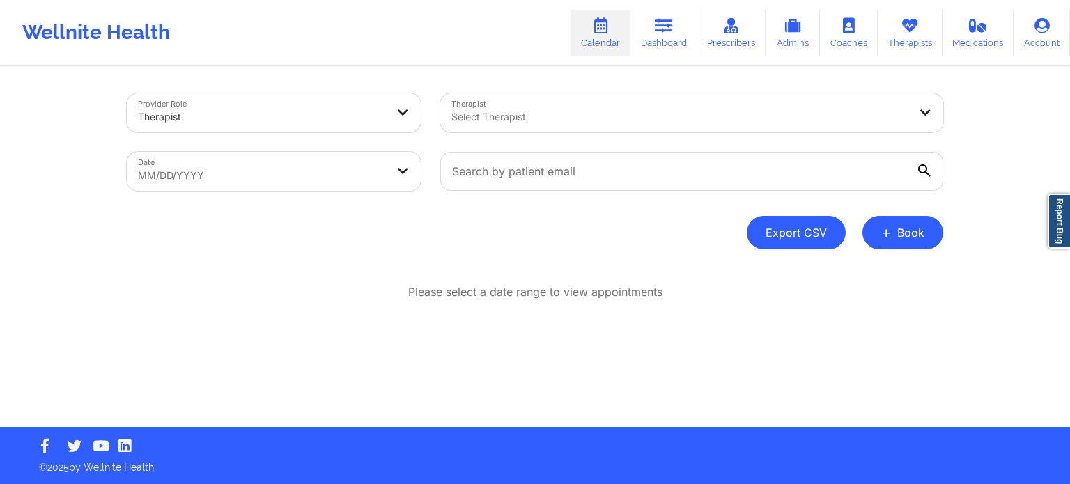
click at [804, 229] on button "Export CSV" at bounding box center [796, 232] width 99 height 33
select select "2025-8"
select select "2025-9"
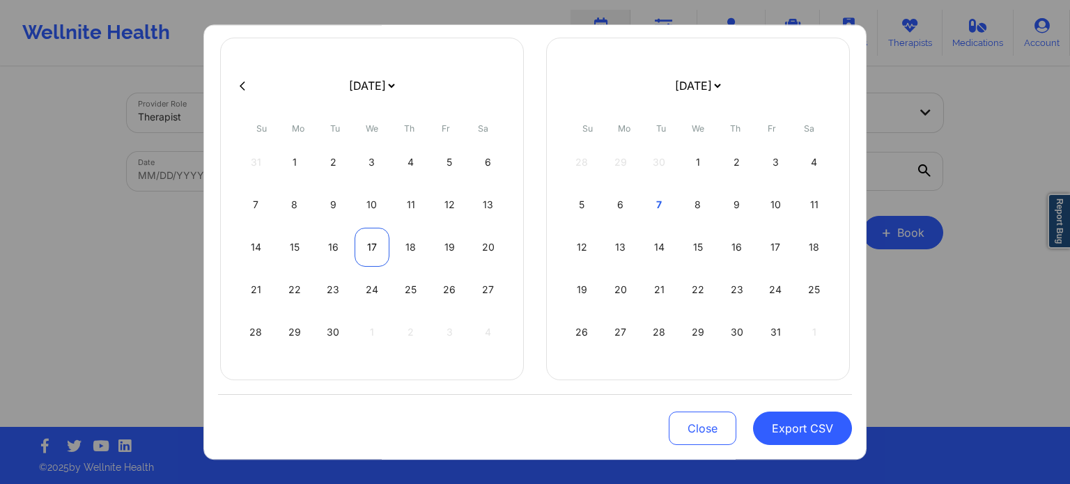
click at [369, 240] on div "17" at bounding box center [373, 248] width 36 height 39
select select "2025-8"
select select "2025-9"
select select "2025-8"
select select "2025-9"
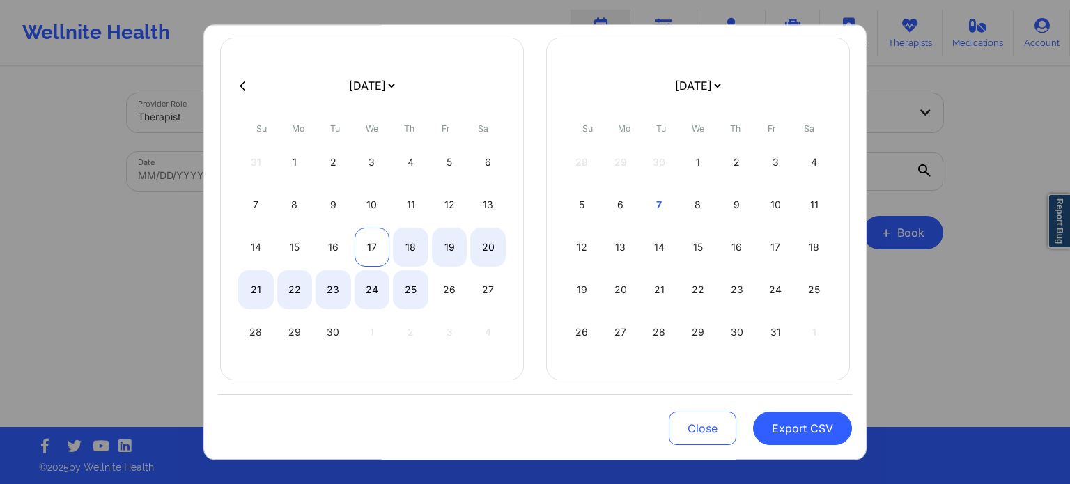
select select "2025-8"
select select "2025-9"
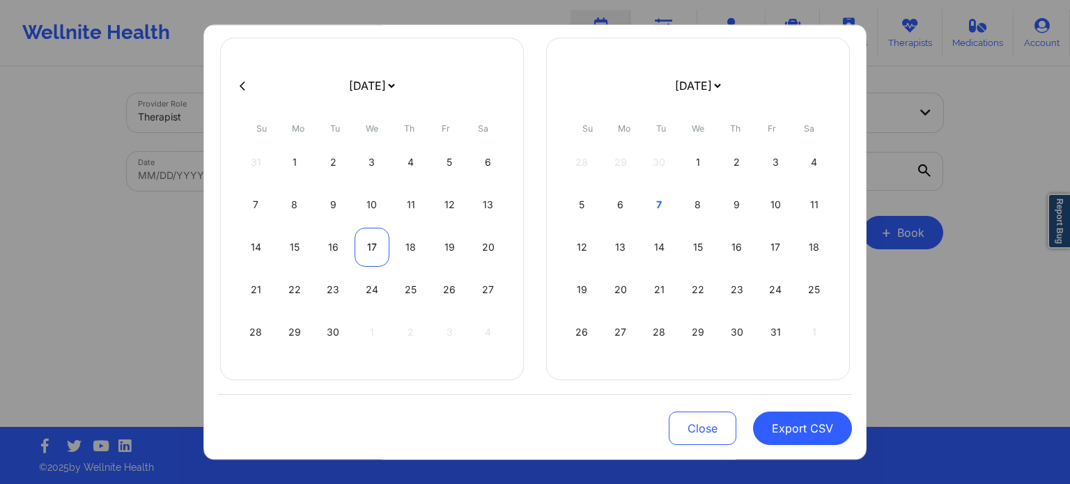
click at [374, 252] on div "17" at bounding box center [373, 248] width 36 height 39
select select "2025-8"
select select "2025-9"
click at [767, 416] on button "Export CSV" at bounding box center [802, 428] width 99 height 33
select select "2025-8"
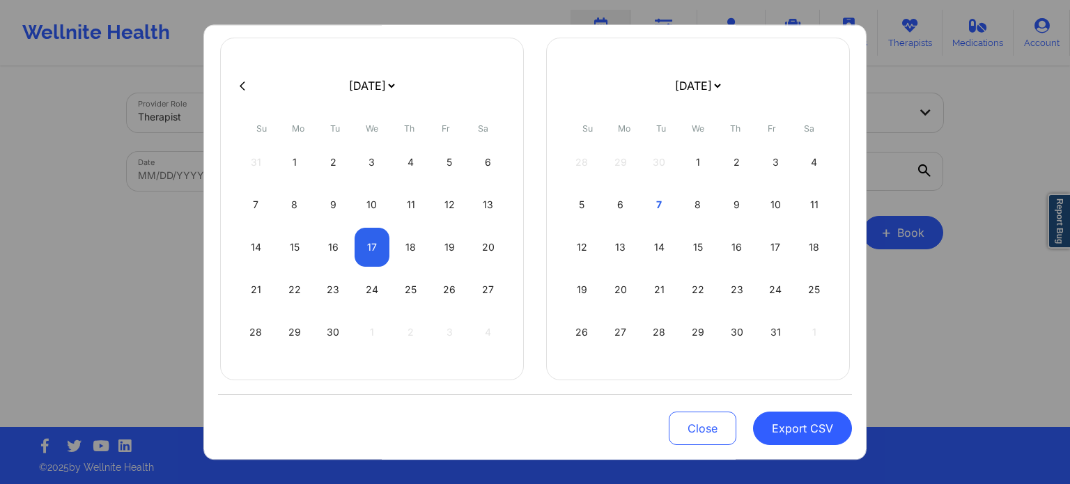
select select "2025-9"
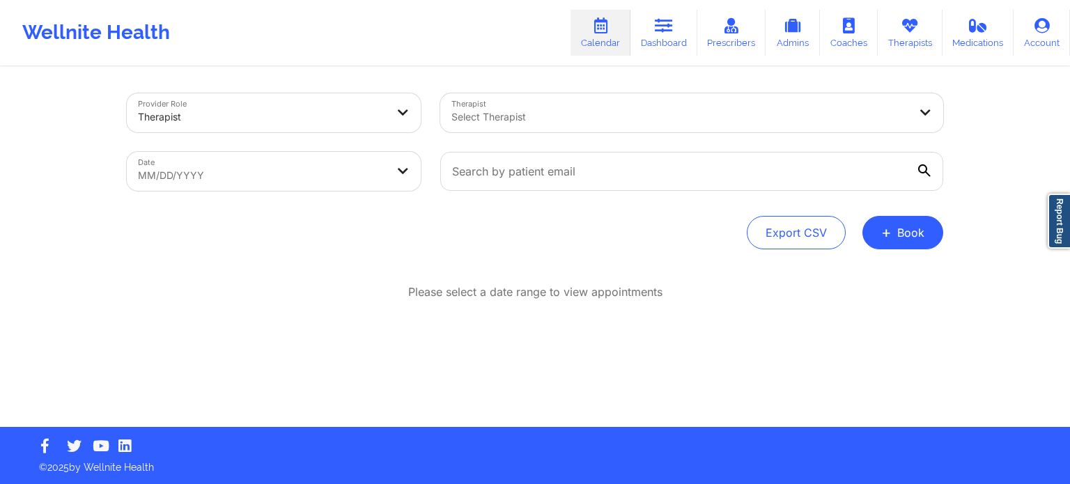
select select "2025-8"
select select "2025-9"
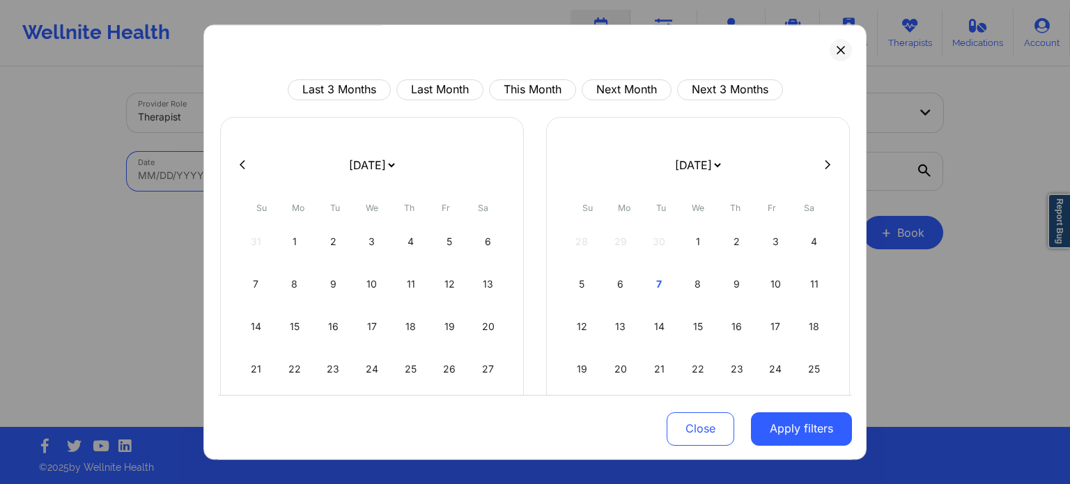
click at [390, 180] on body "Wellnite Health Calendar Dashboard Prescribers Admins Coaches Therapists Medica…" at bounding box center [535, 242] width 1070 height 484
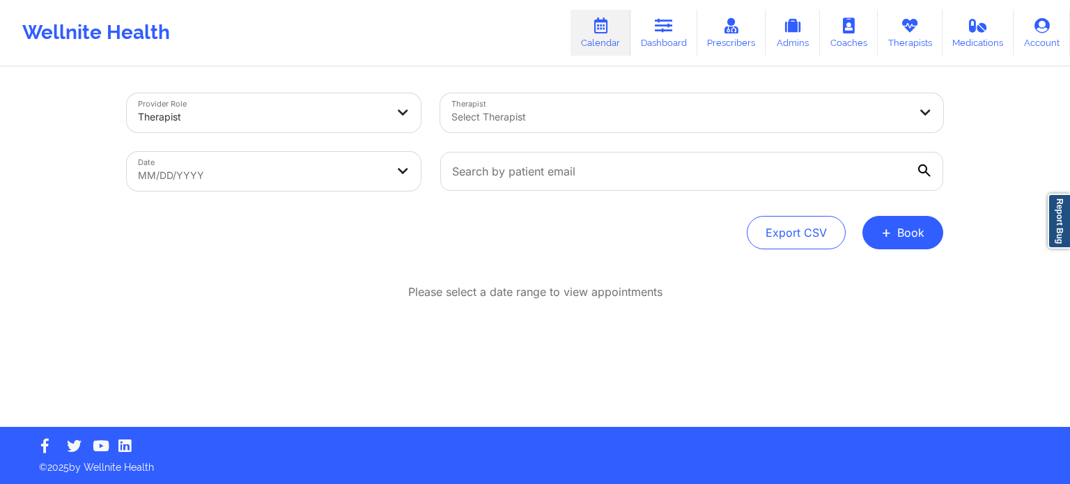
drag, startPoint x: 129, startPoint y: 209, endPoint x: 569, endPoint y: 209, distance: 440.4
click at [799, 225] on button "Export CSV" at bounding box center [796, 232] width 99 height 33
select select "2025-8"
select select "2025-9"
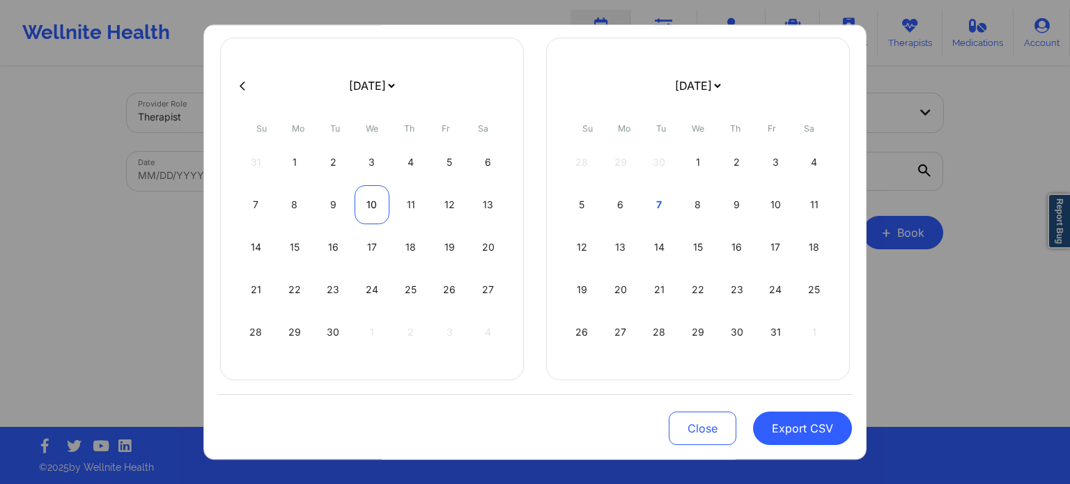
click at [367, 205] on div "10" at bounding box center [373, 205] width 36 height 39
select select "2025-8"
select select "2025-9"
select select "2025-8"
select select "2025-9"
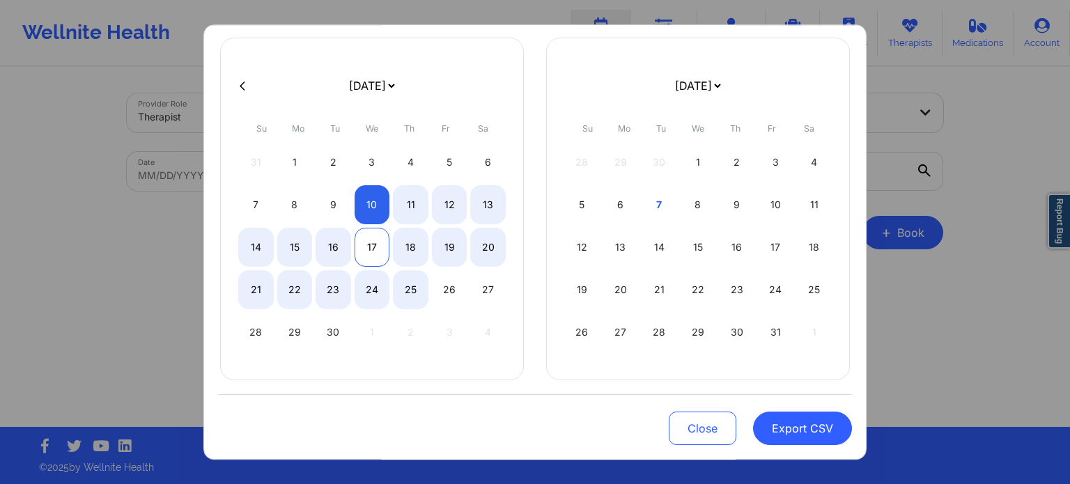
select select "2025-8"
select select "2025-9"
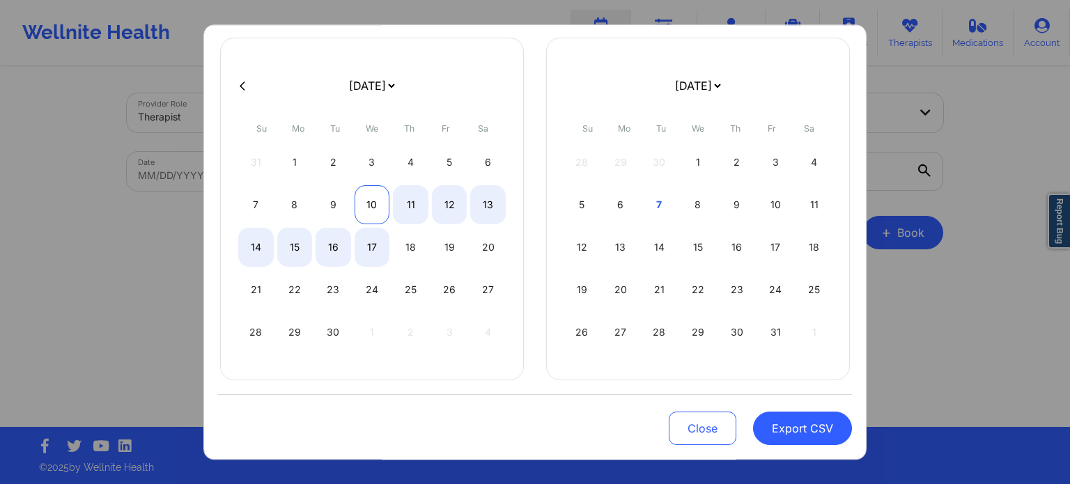
select select "2025-8"
select select "2025-9"
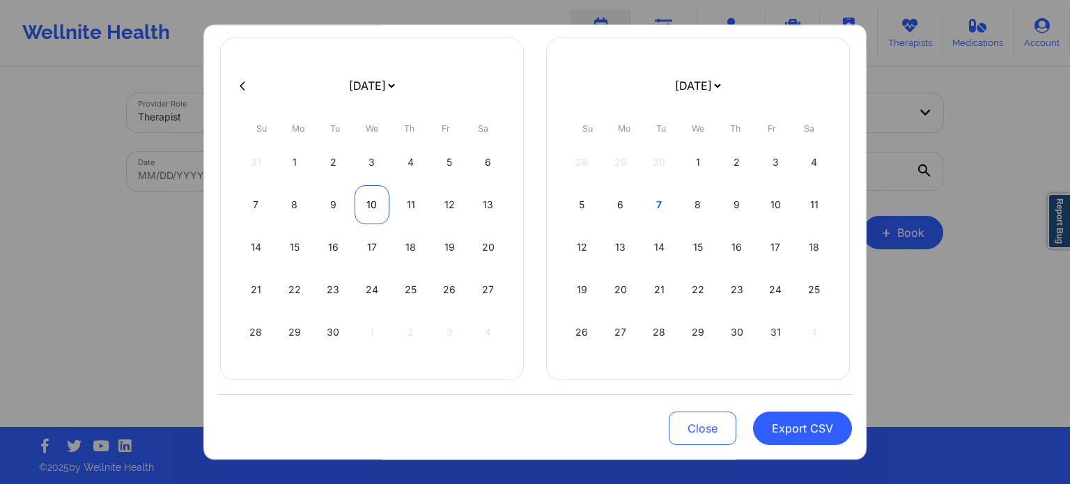
click at [368, 202] on div "10" at bounding box center [373, 205] width 36 height 39
select select "2025-8"
select select "2025-9"
click at [786, 438] on button "Export CSV" at bounding box center [802, 428] width 99 height 33
select select "2025-8"
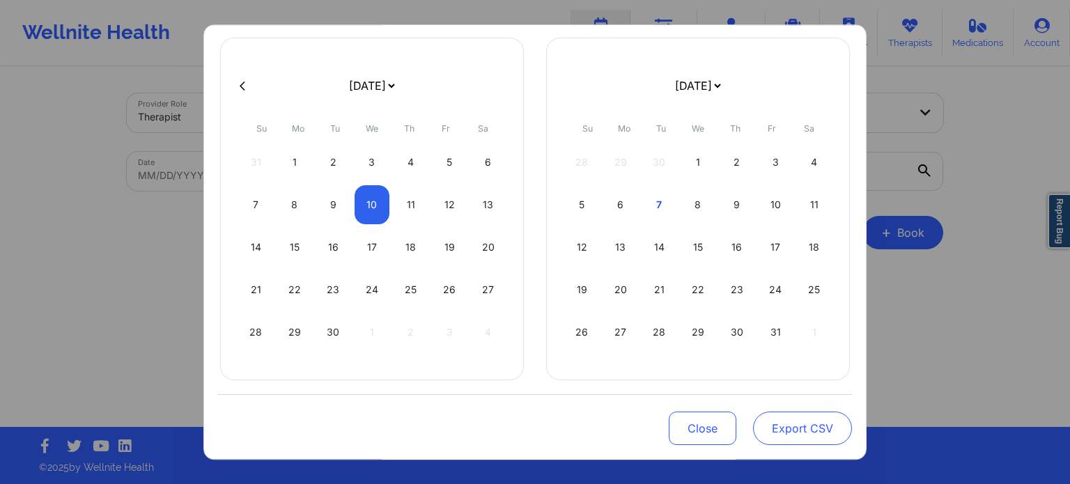
select select "2025-9"
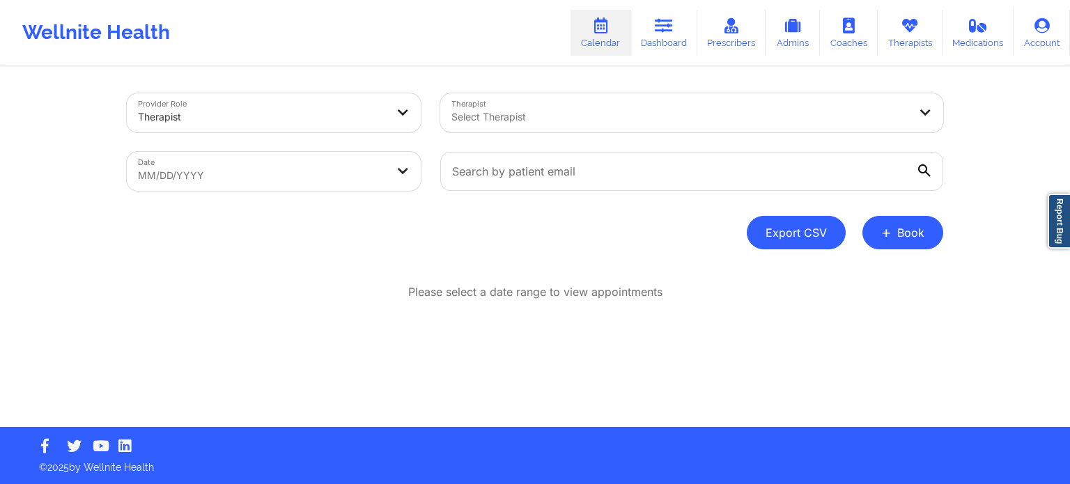
click at [785, 236] on button "Export CSV" at bounding box center [796, 232] width 99 height 33
select select "2025-8"
select select "2025-9"
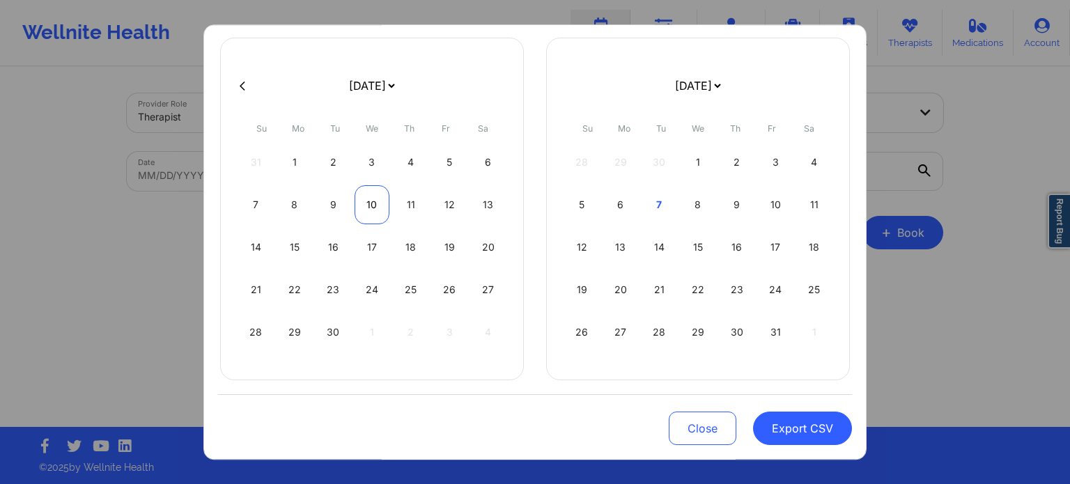
click at [372, 210] on div "10" at bounding box center [373, 205] width 36 height 39
select select "2025-8"
select select "2025-9"
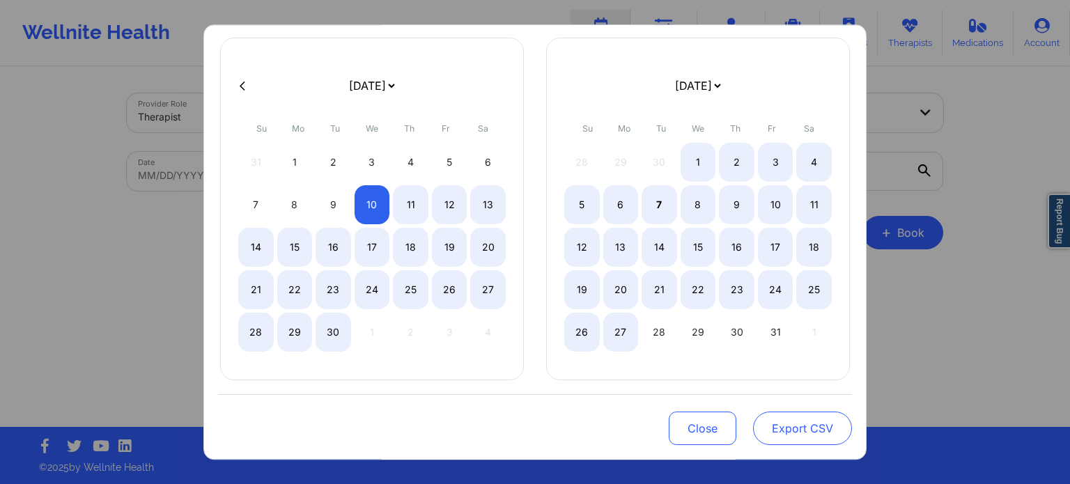
click at [765, 424] on button "Export CSV" at bounding box center [802, 428] width 99 height 33
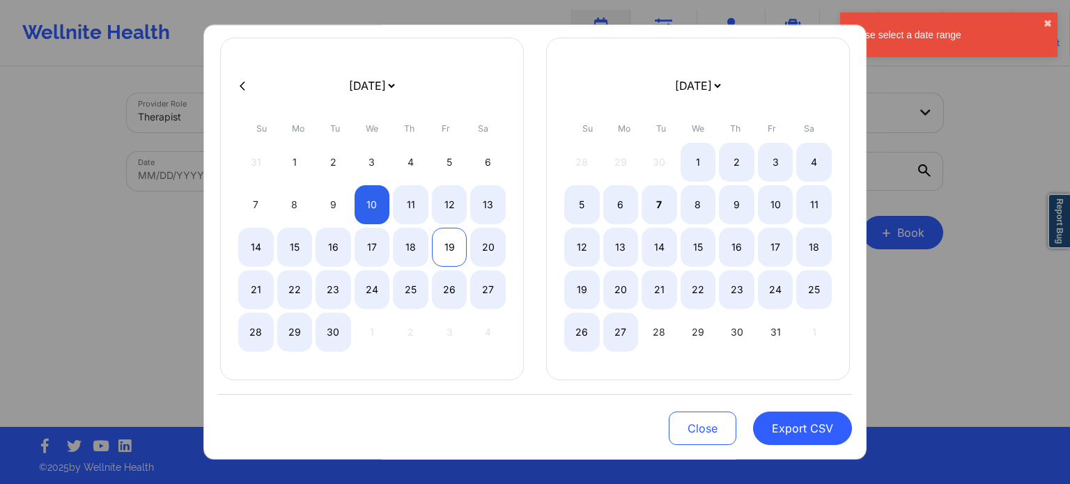
select select "2025-8"
select select "2025-9"
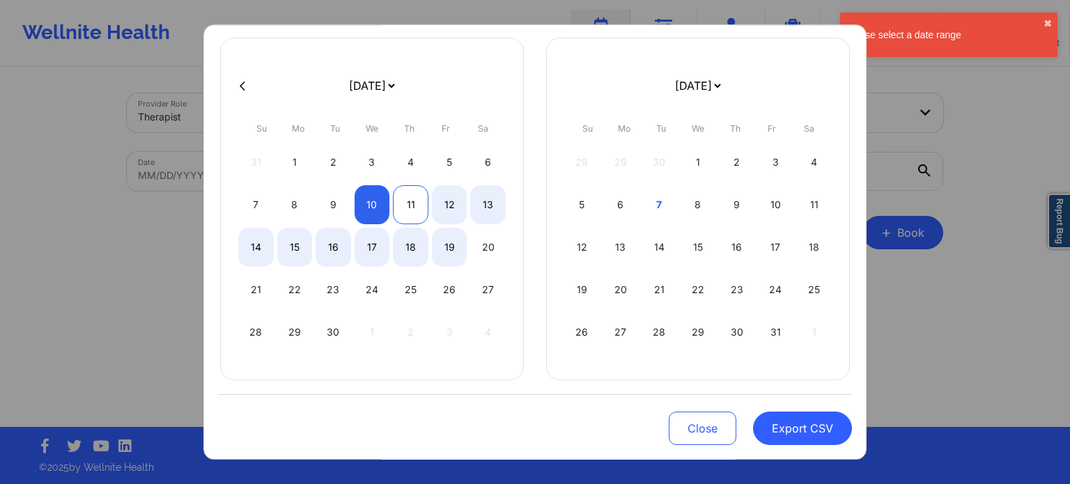
select select "2025-8"
select select "2025-9"
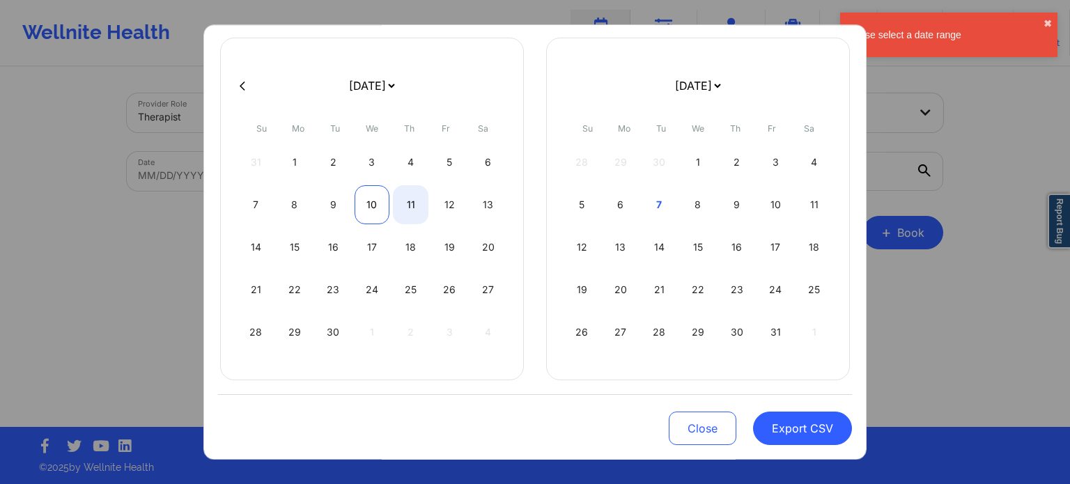
select select "2025-8"
select select "2025-9"
click at [371, 200] on div "10" at bounding box center [373, 205] width 36 height 39
select select "2025-8"
select select "2025-9"
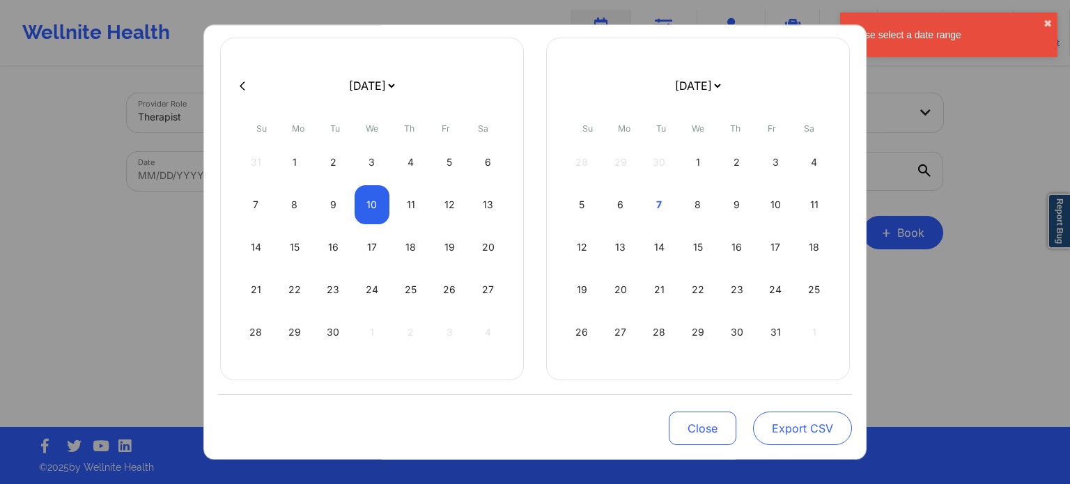
click at [793, 430] on button "Export CSV" at bounding box center [802, 428] width 99 height 33
select select "2025-8"
select select "2025-9"
